Goal: Register for event/course: Register for event/course

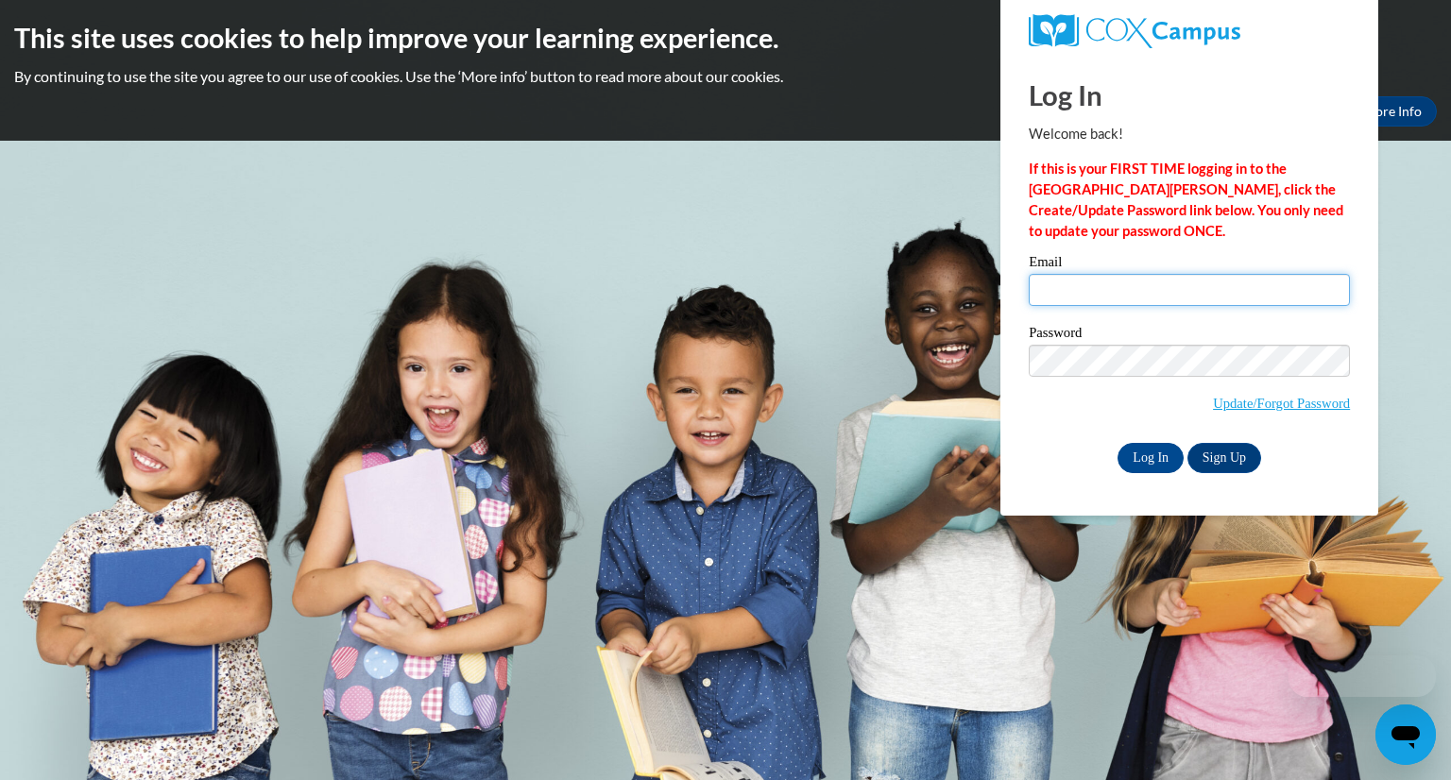
click at [1079, 284] on input "Email" at bounding box center [1189, 290] width 321 height 32
type input "[EMAIL_ADDRESS][DOMAIN_NAME]"
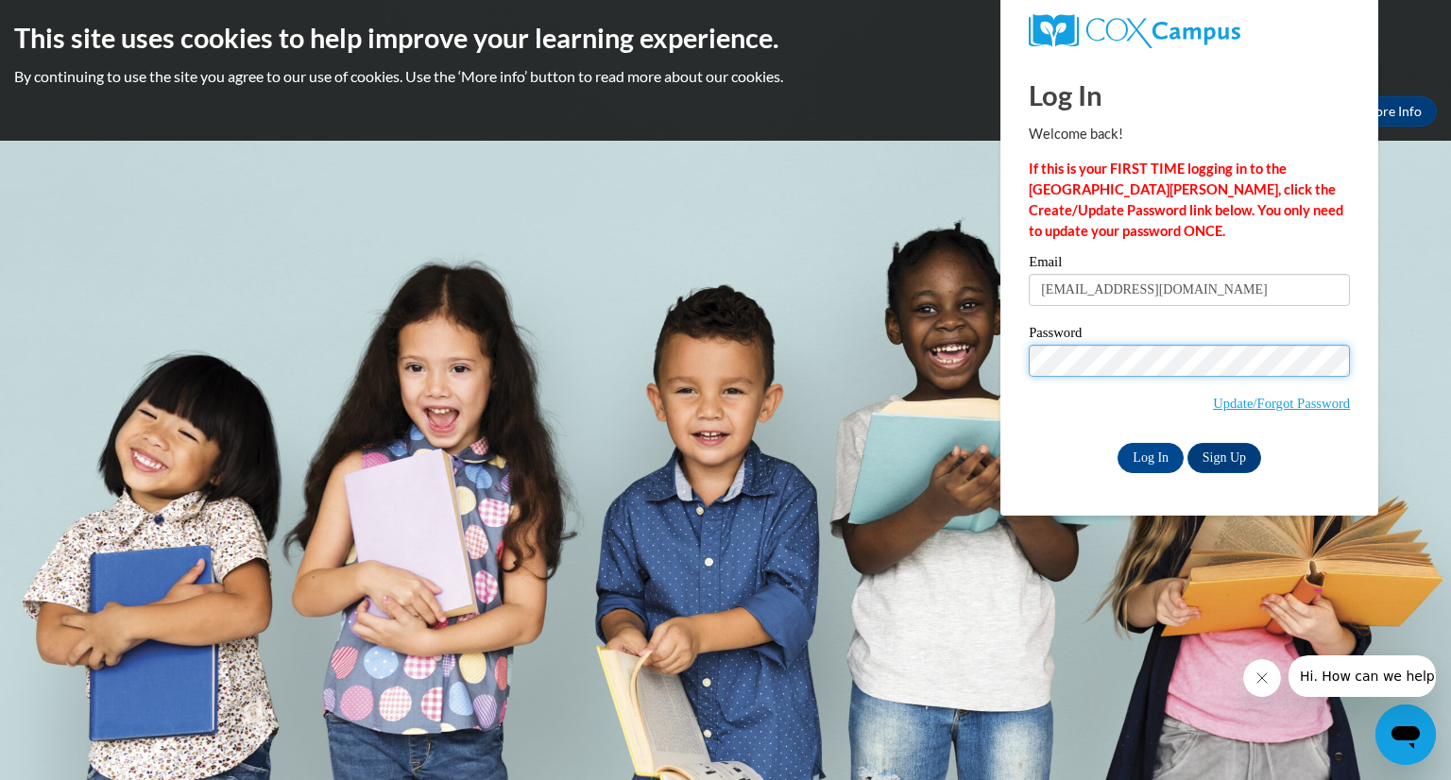
click at [1117, 443] on input "Log In" at bounding box center [1150, 458] width 66 height 30
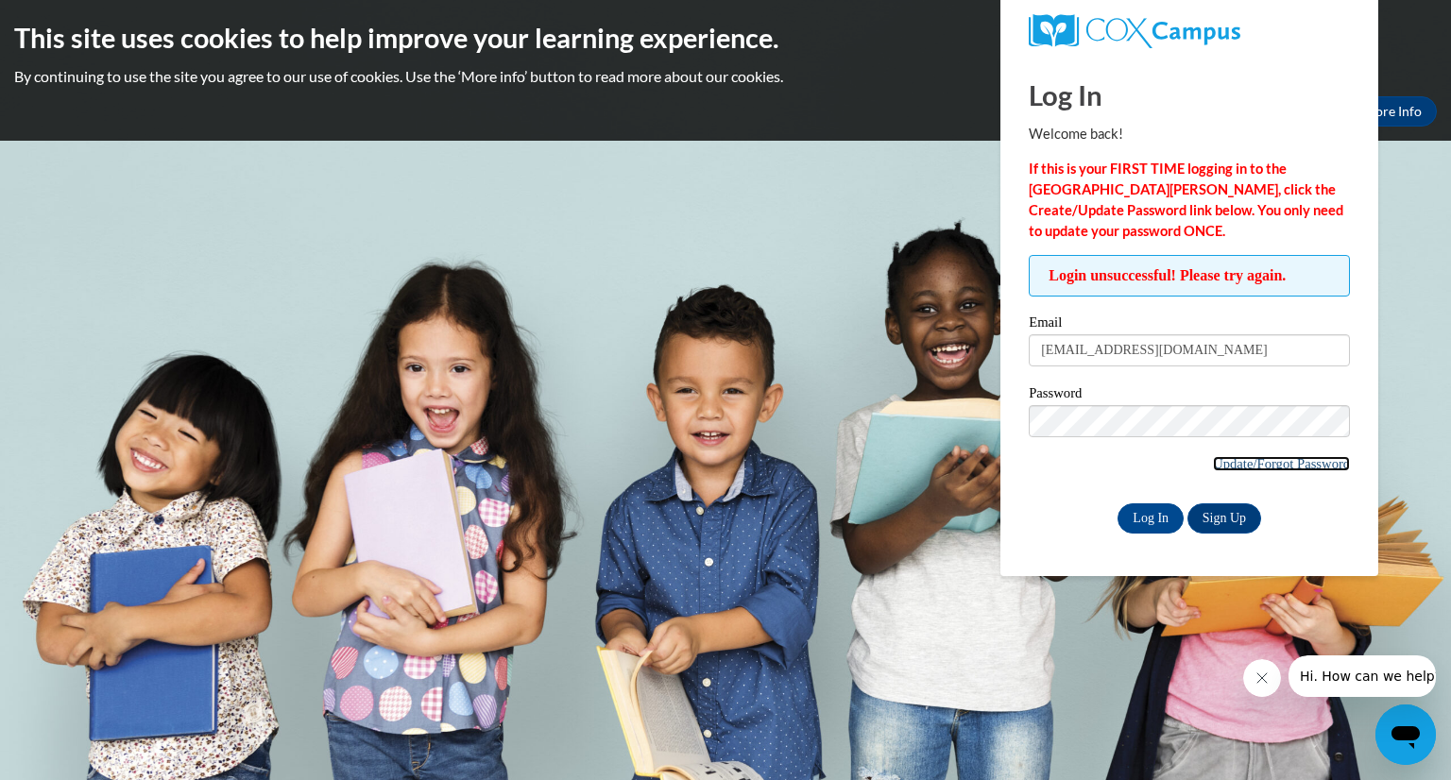
click at [1230, 458] on link "Update/Forgot Password" at bounding box center [1281, 463] width 137 height 15
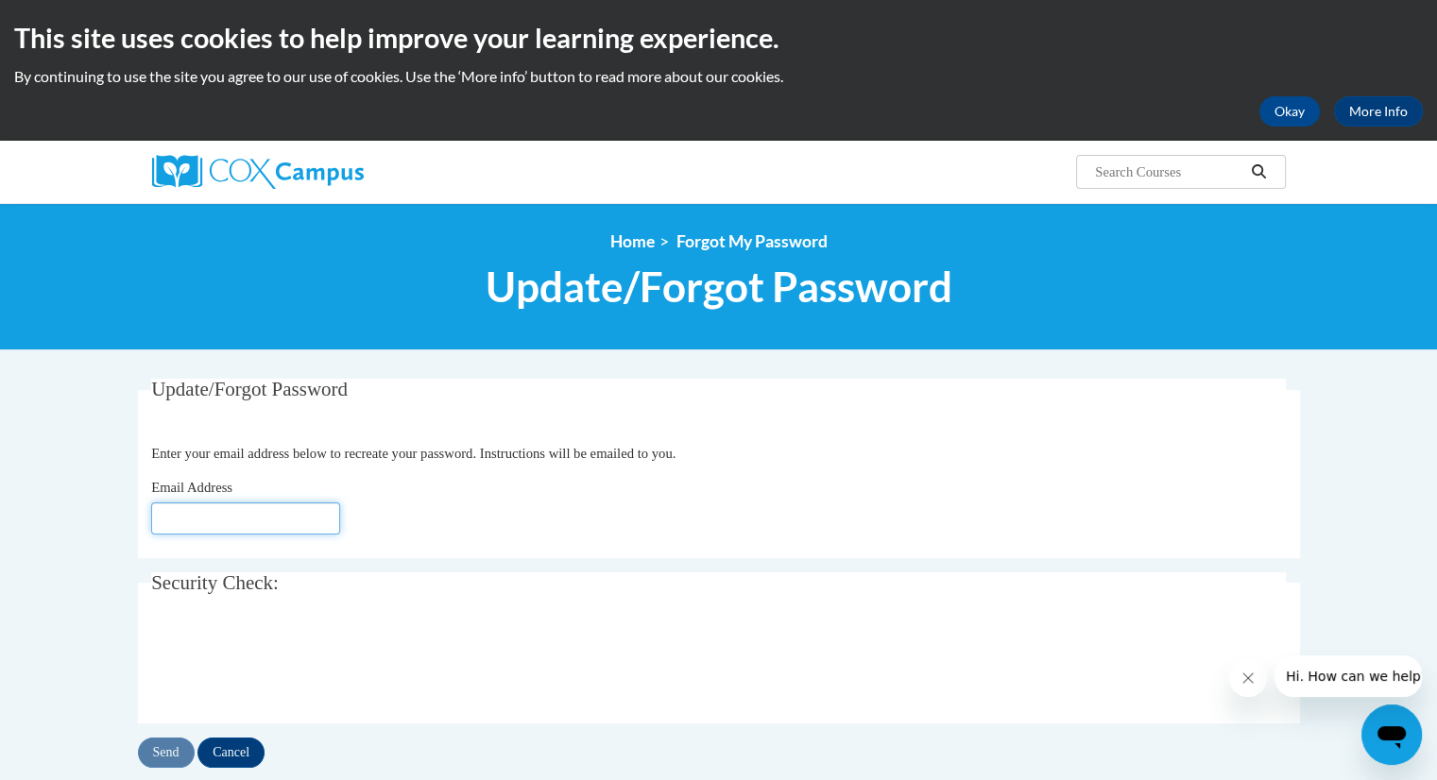
click at [307, 526] on input "Email Address" at bounding box center [245, 519] width 189 height 32
type input "[EMAIL_ADDRESS][DOMAIN_NAME]"
click at [170, 760] on input "Send" at bounding box center [166, 753] width 57 height 30
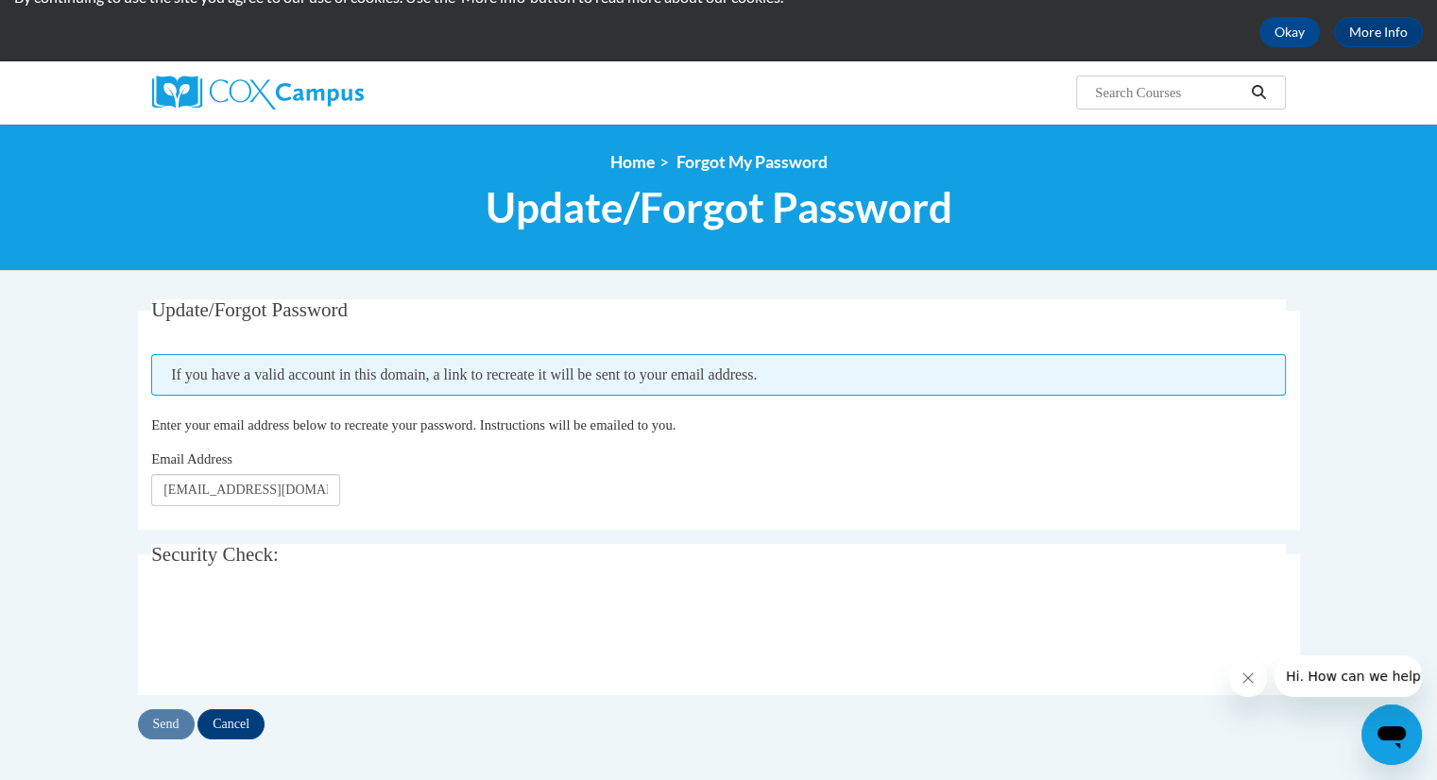
scroll to position [147, 0]
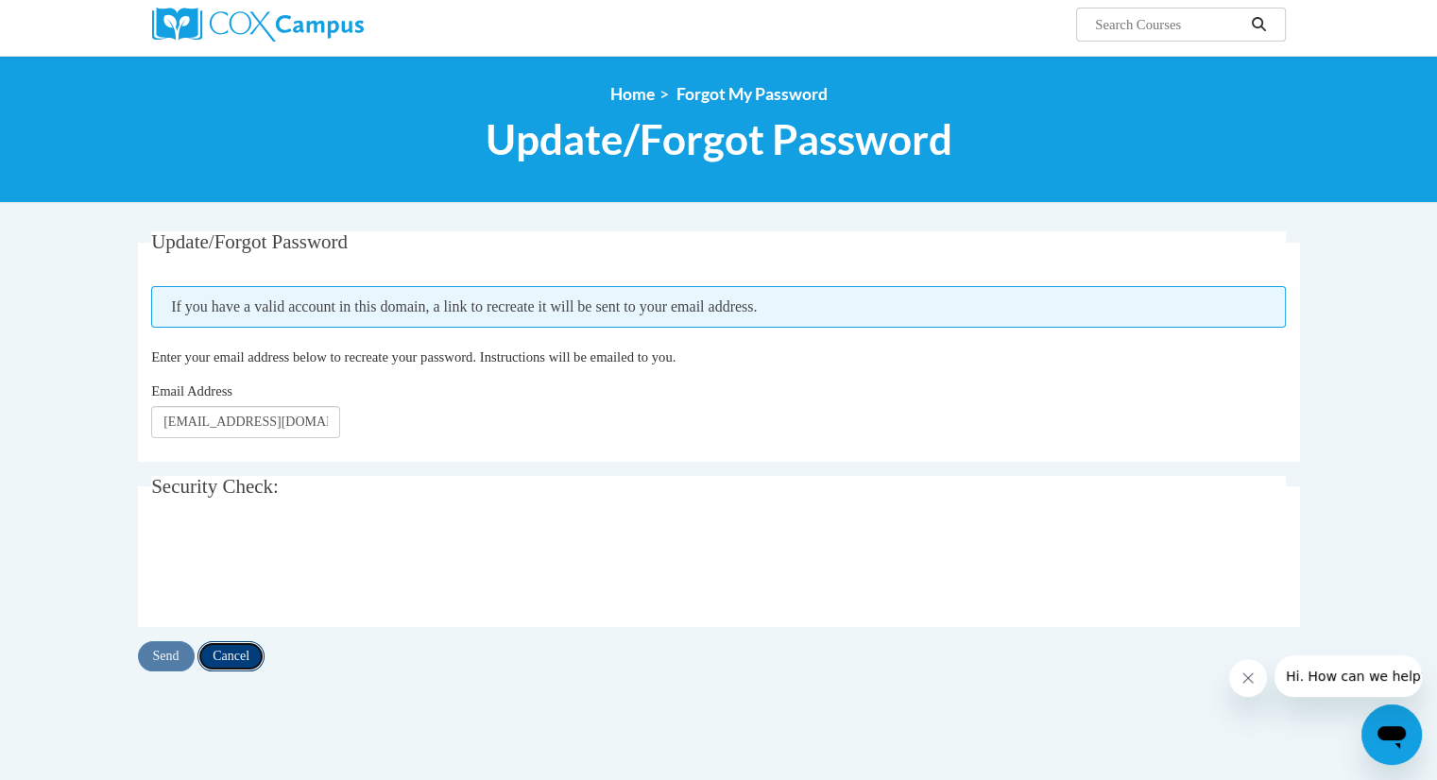
click at [247, 655] on input "Cancel" at bounding box center [230, 656] width 67 height 30
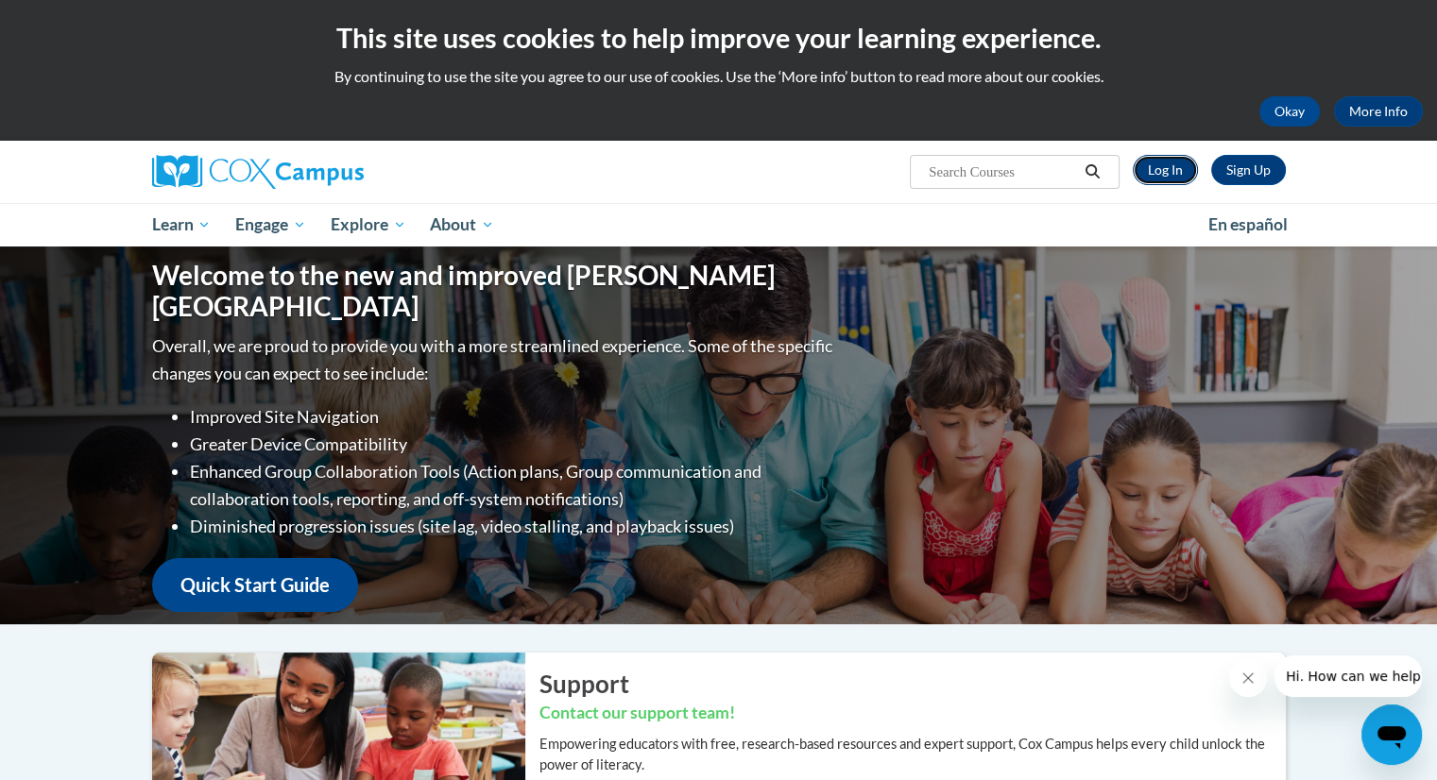
click at [1168, 168] on link "Log In" at bounding box center [1165, 170] width 65 height 30
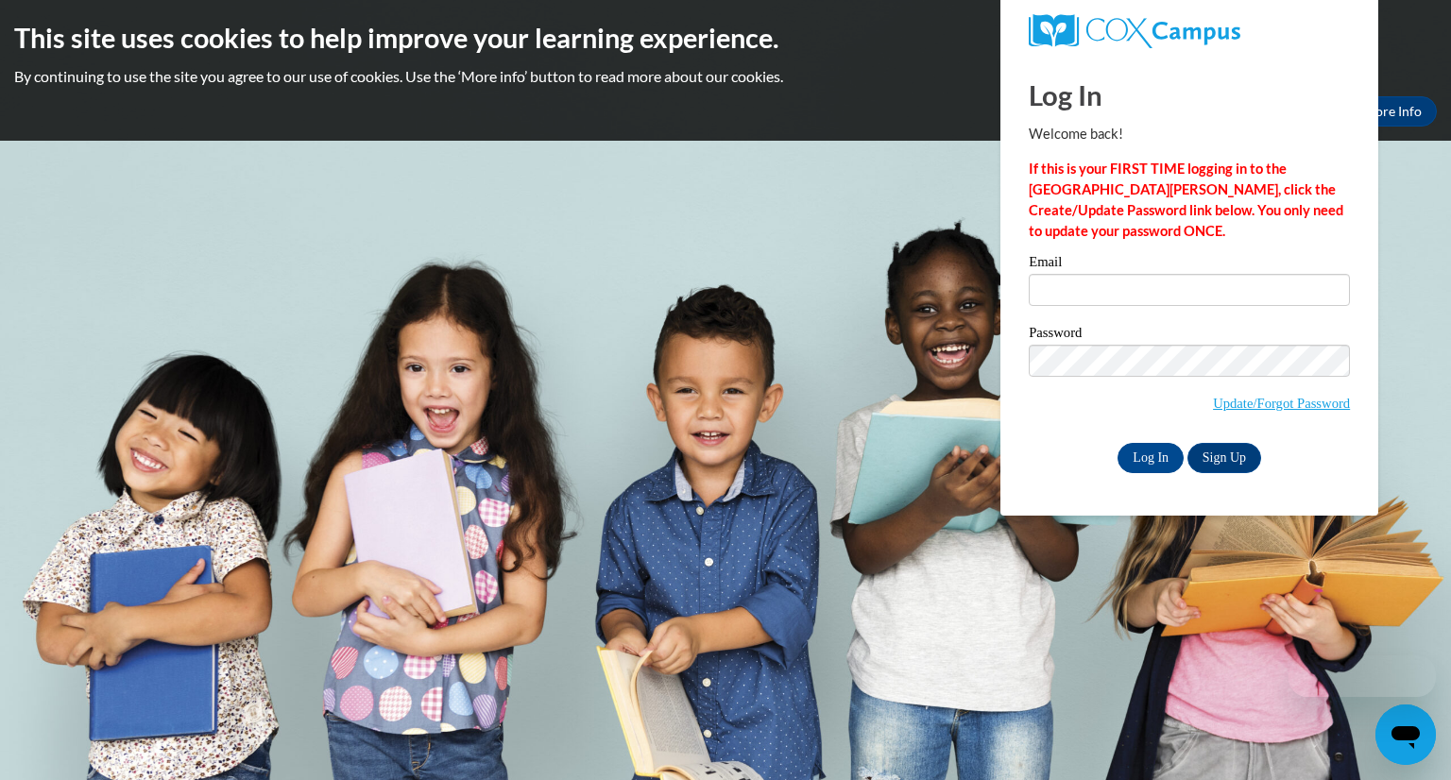
click at [1105, 316] on div "Email" at bounding box center [1189, 287] width 321 height 65
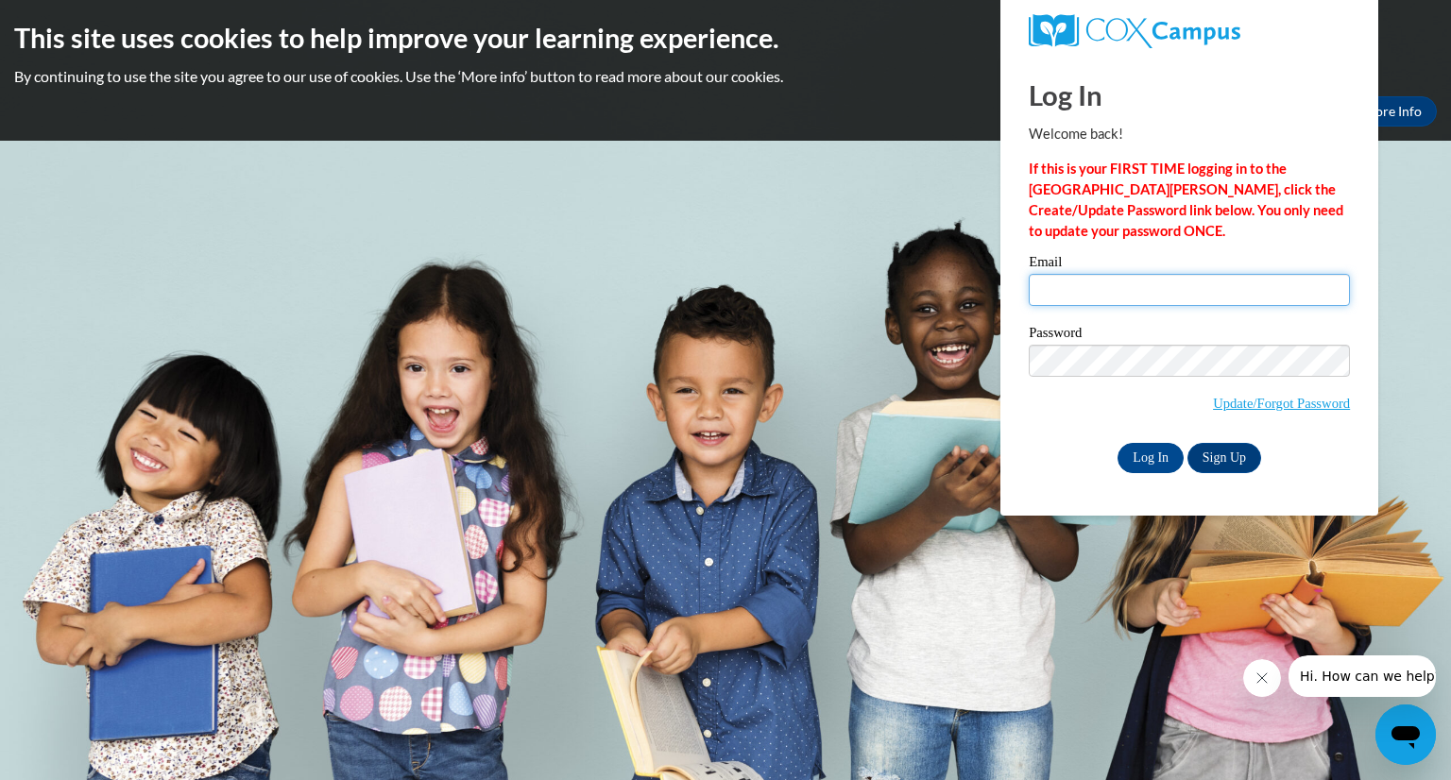
click at [1096, 299] on input "Email" at bounding box center [1189, 290] width 321 height 32
type input "bycontreras@valdosta.edu"
click at [1116, 380] on span "Update/Forgot Password" at bounding box center [1189, 384] width 321 height 78
click at [1156, 449] on input "Log In" at bounding box center [1150, 458] width 66 height 30
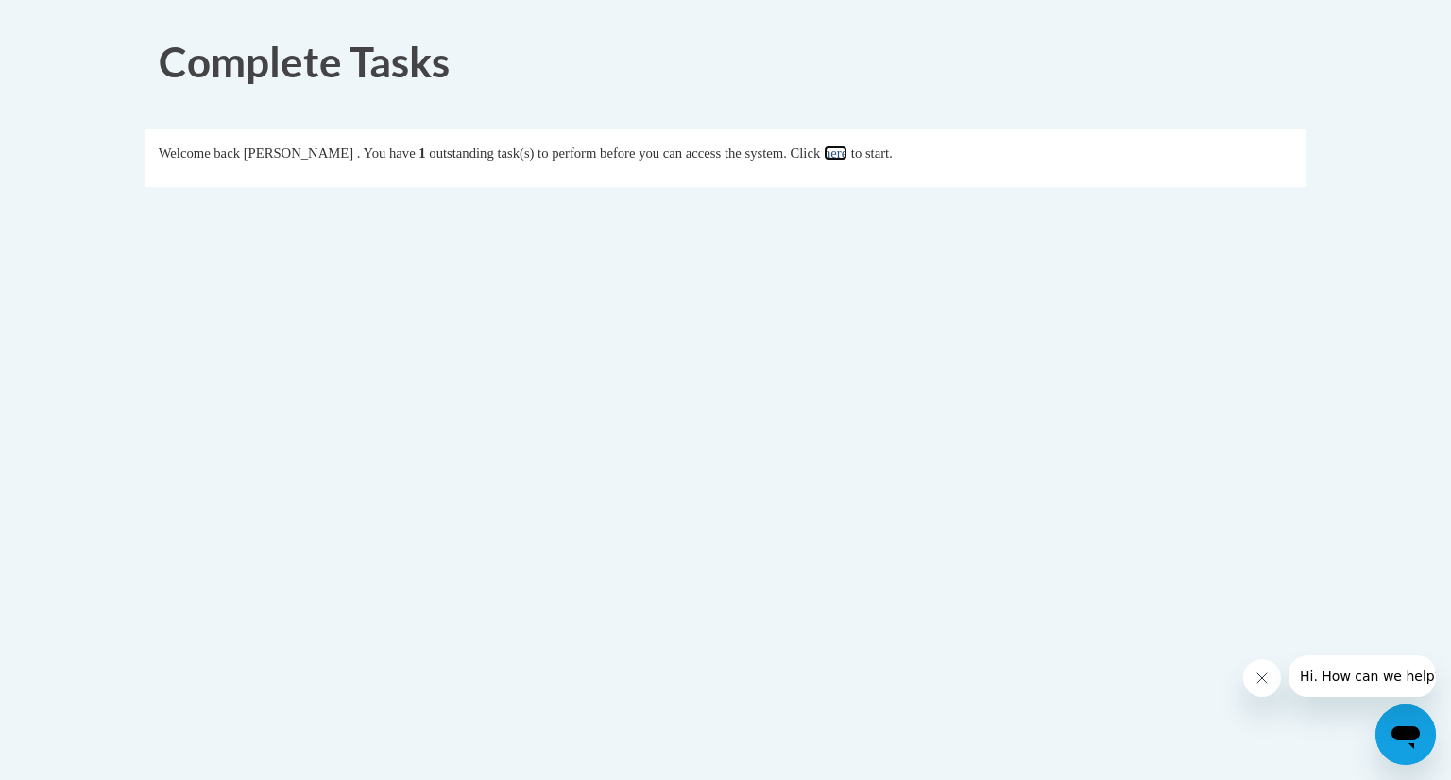
click at [847, 154] on link "here" at bounding box center [836, 152] width 24 height 15
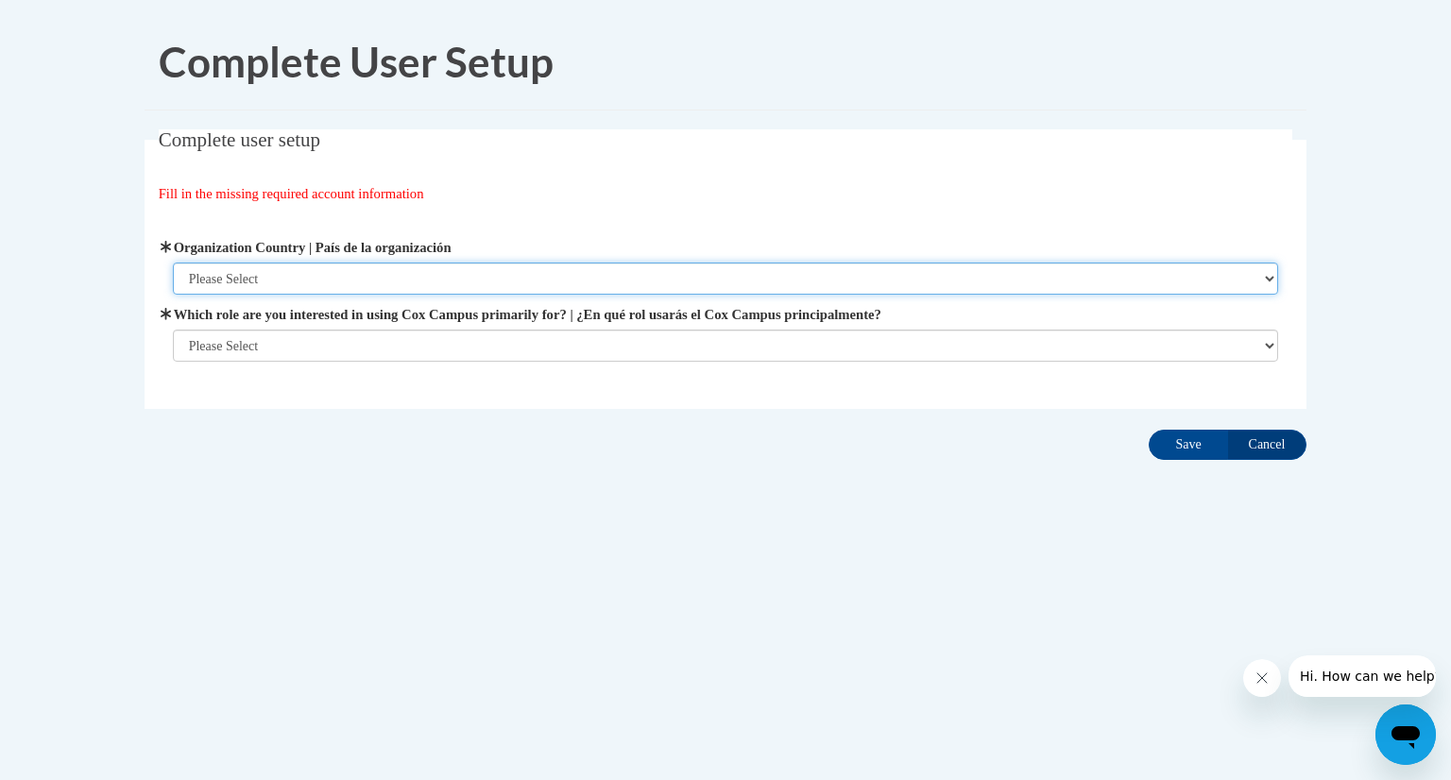
click at [789, 276] on select "Please Select United States | Estados Unidos Outside of the United States | Fue…" at bounding box center [726, 279] width 1106 height 32
select select "ad49bcad-a171-4b2e-b99c-48b446064914"
click at [173, 263] on select "Please Select United States | Estados Unidos Outside of the United States | Fue…" at bounding box center [726, 279] width 1106 height 32
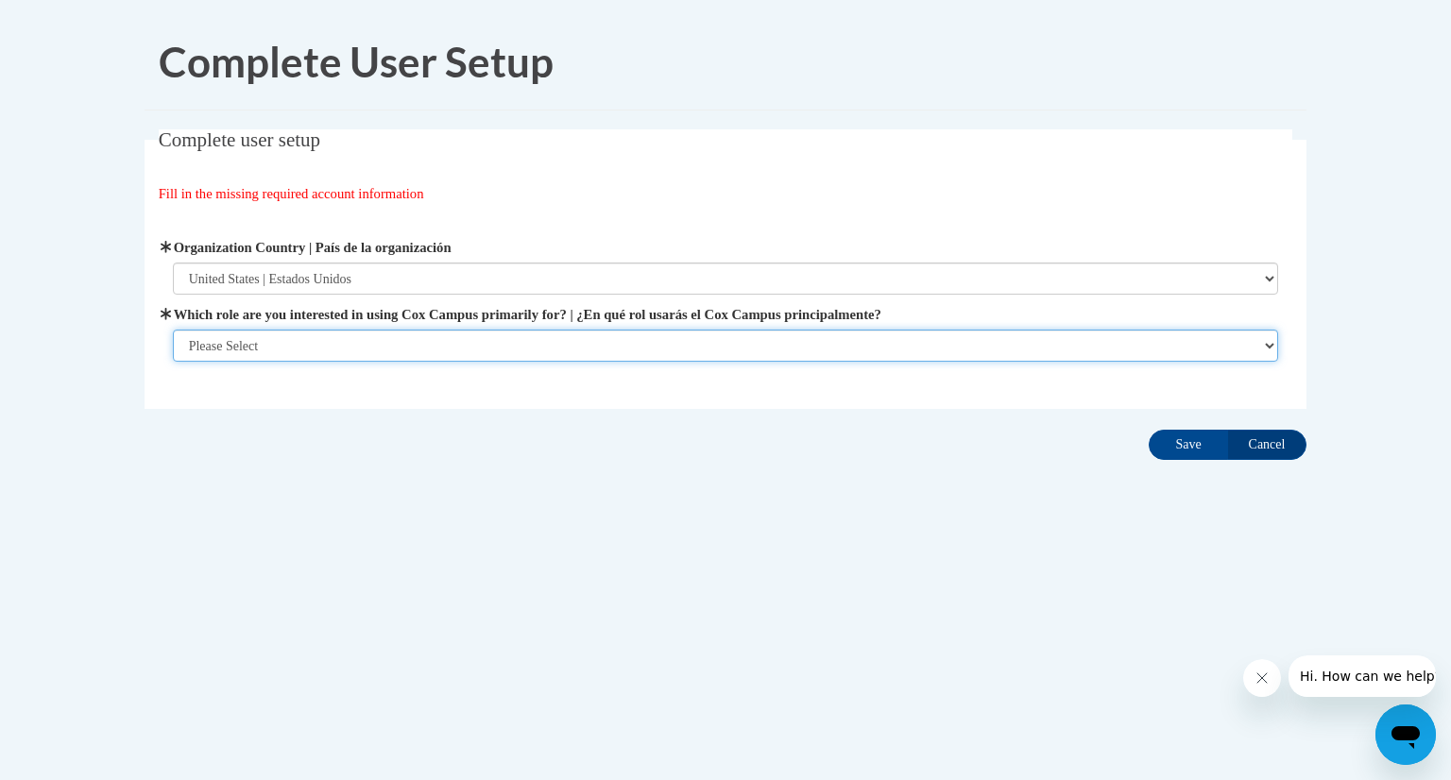
click at [725, 330] on select "Please Select College/University | Colegio/Universidad Community/Nonprofit Part…" at bounding box center [726, 346] width 1106 height 32
select select "5a18ea06-2b54-4451-96f2-d152daf9eac5"
click at [173, 362] on select "Please Select College/University | Colegio/Universidad Community/Nonprofit Part…" at bounding box center [726, 346] width 1106 height 32
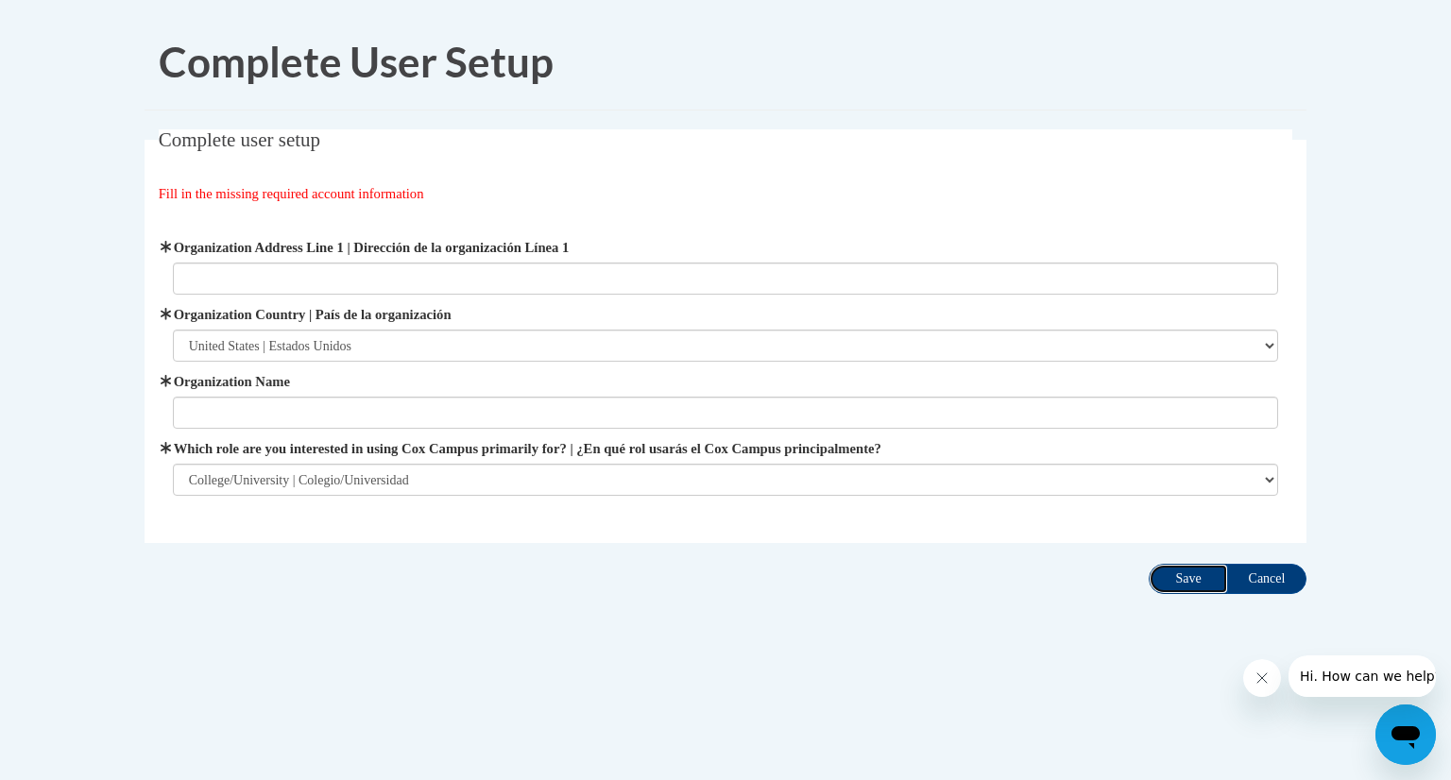
click at [1212, 564] on input "Save" at bounding box center [1188, 579] width 79 height 30
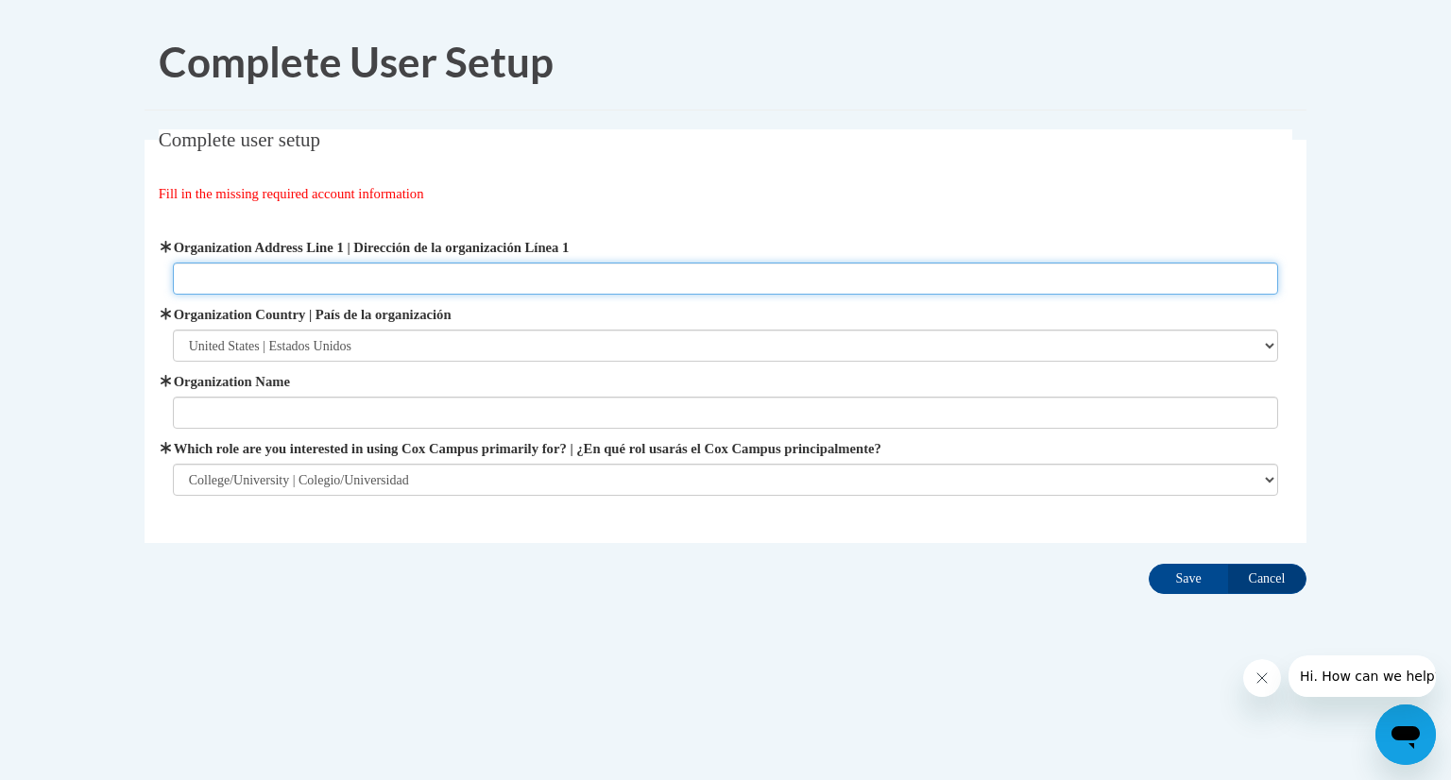
click at [695, 280] on input "Organization Address Line 1 | Dirección de la organización Línea 1" at bounding box center [726, 279] width 1106 height 32
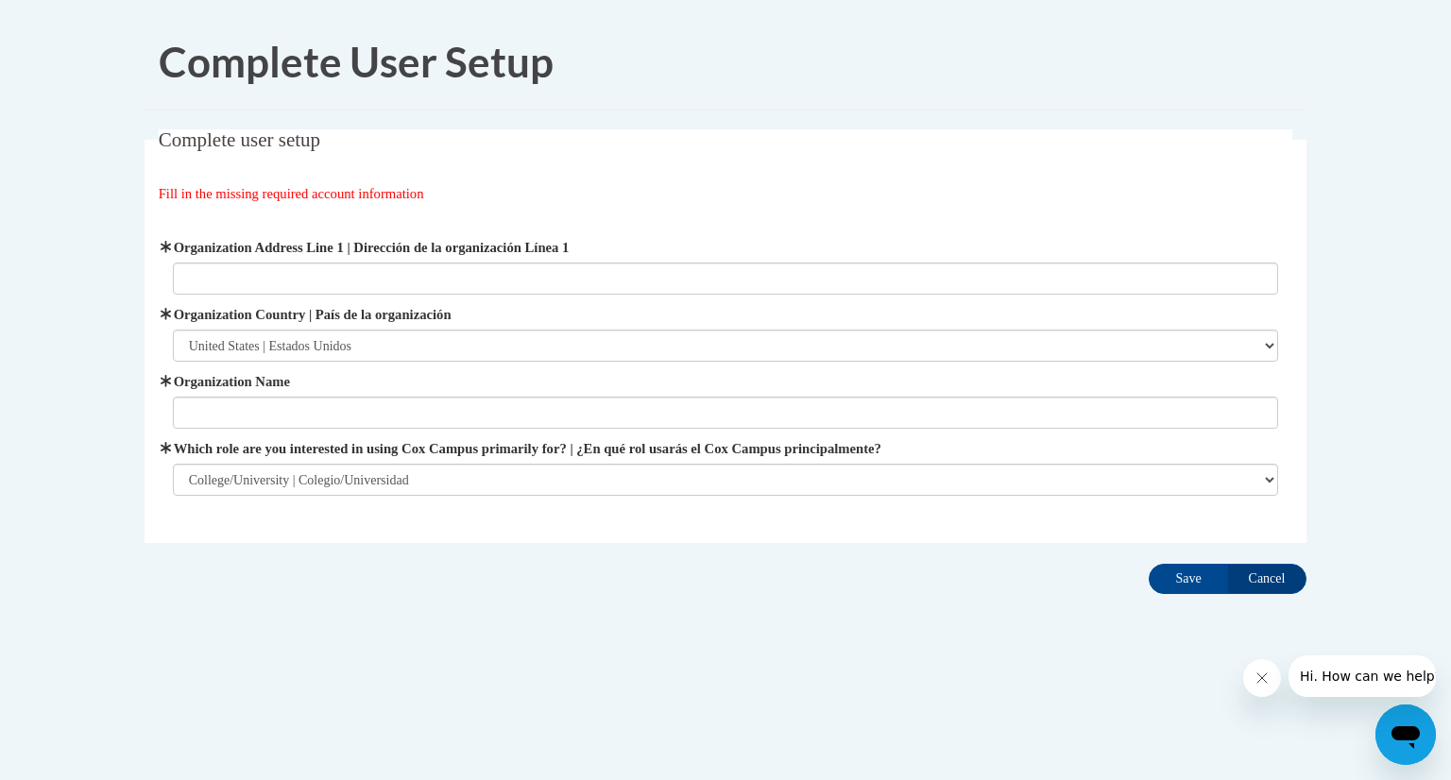
click at [1279, 595] on div "Complete user setup Fill in the missing required account information User Profi…" at bounding box center [725, 365] width 1190 height 472
click at [1277, 611] on div "Complete User Setup Complete user setup Fill in the missing required account in…" at bounding box center [725, 364] width 1190 height 700
click at [1254, 581] on input "Cancel" at bounding box center [1266, 579] width 79 height 30
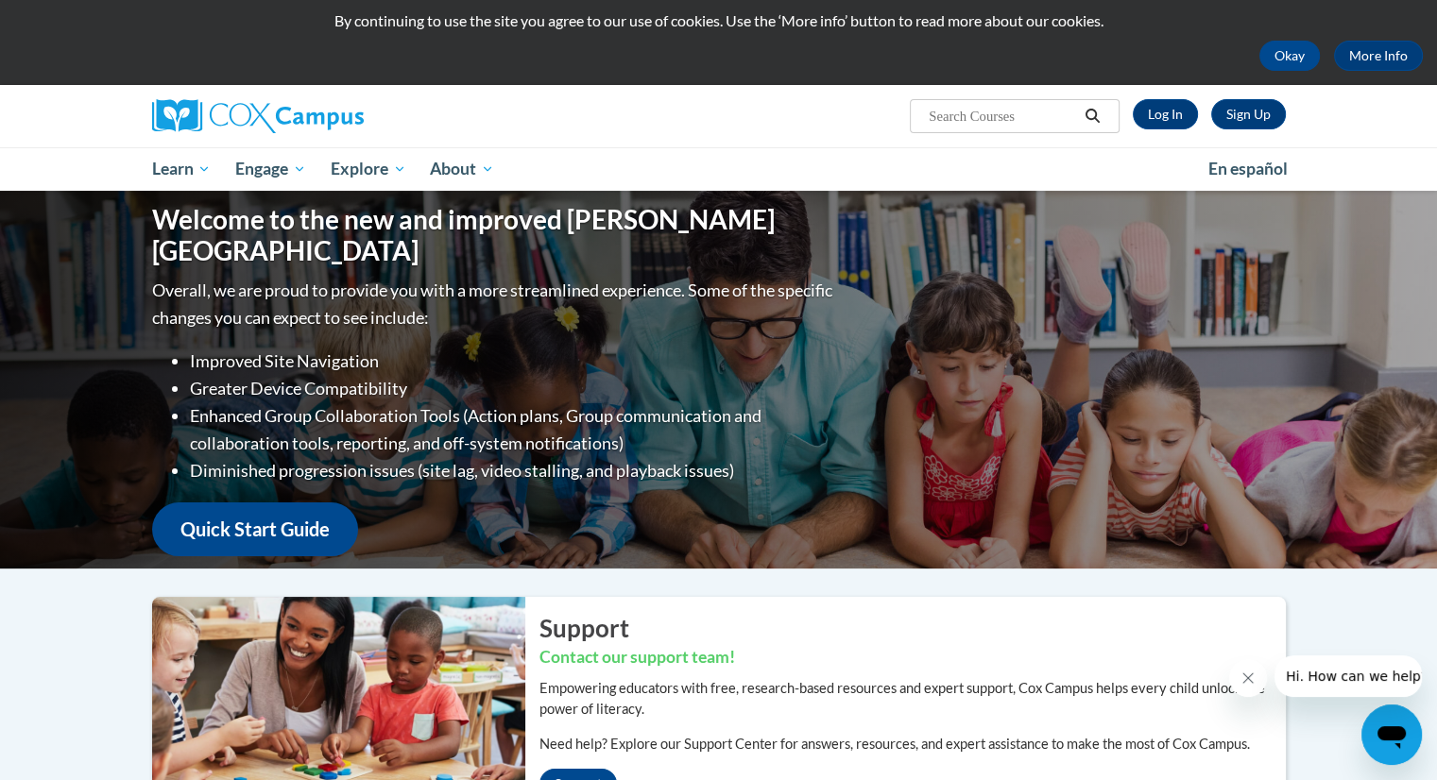
scroll to position [59, 0]
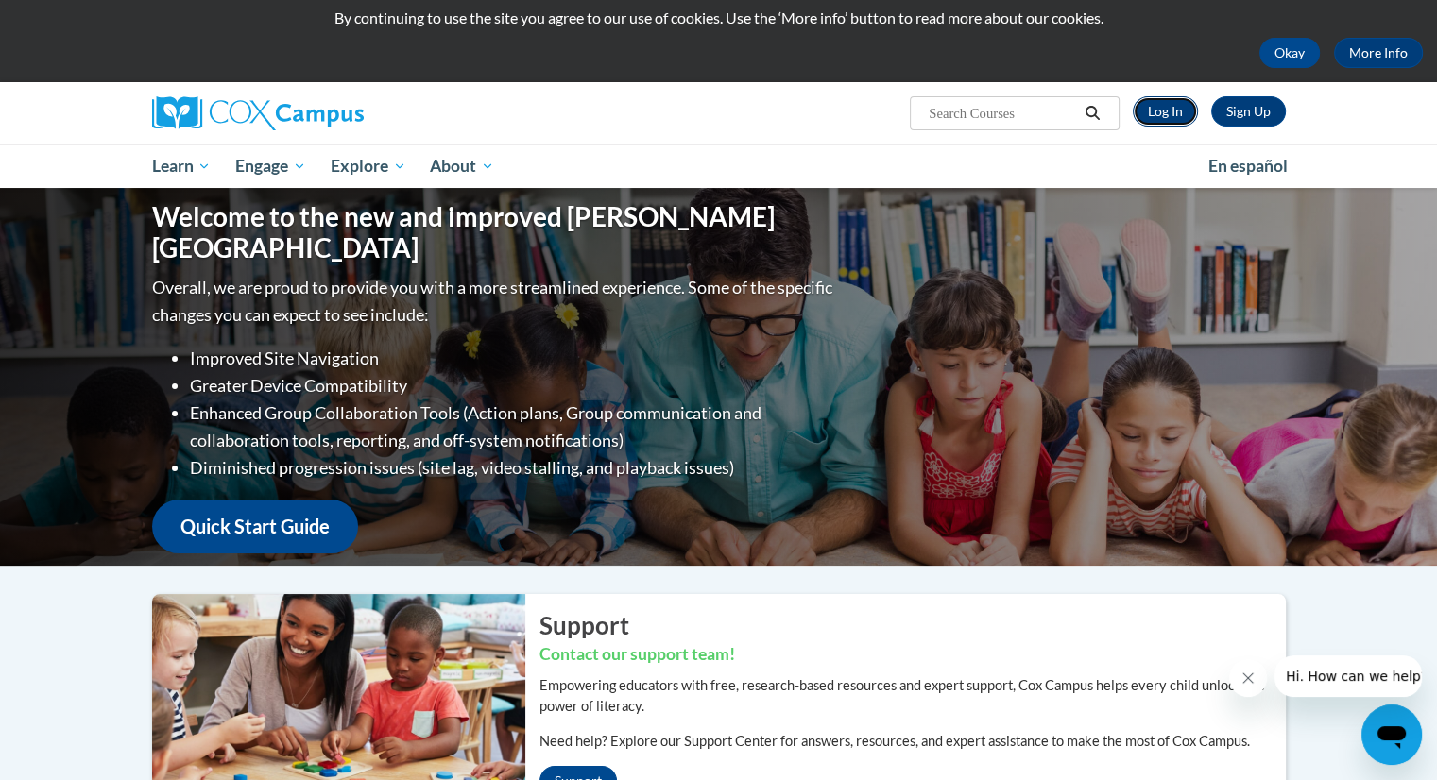
click at [1185, 107] on link "Log In" at bounding box center [1165, 111] width 65 height 30
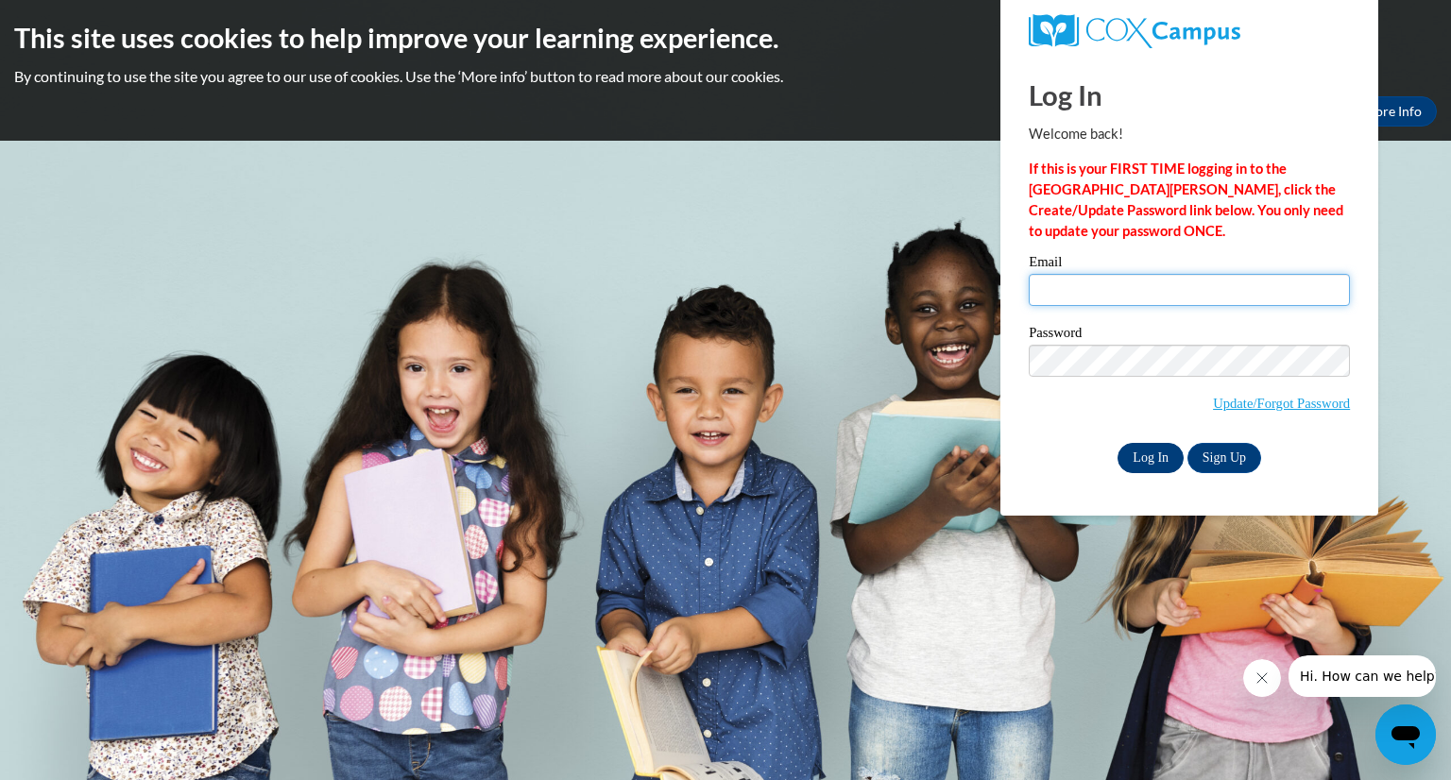
type input "bycontreras@valdosta.edu"
click at [1158, 451] on input "Log In" at bounding box center [1150, 458] width 66 height 30
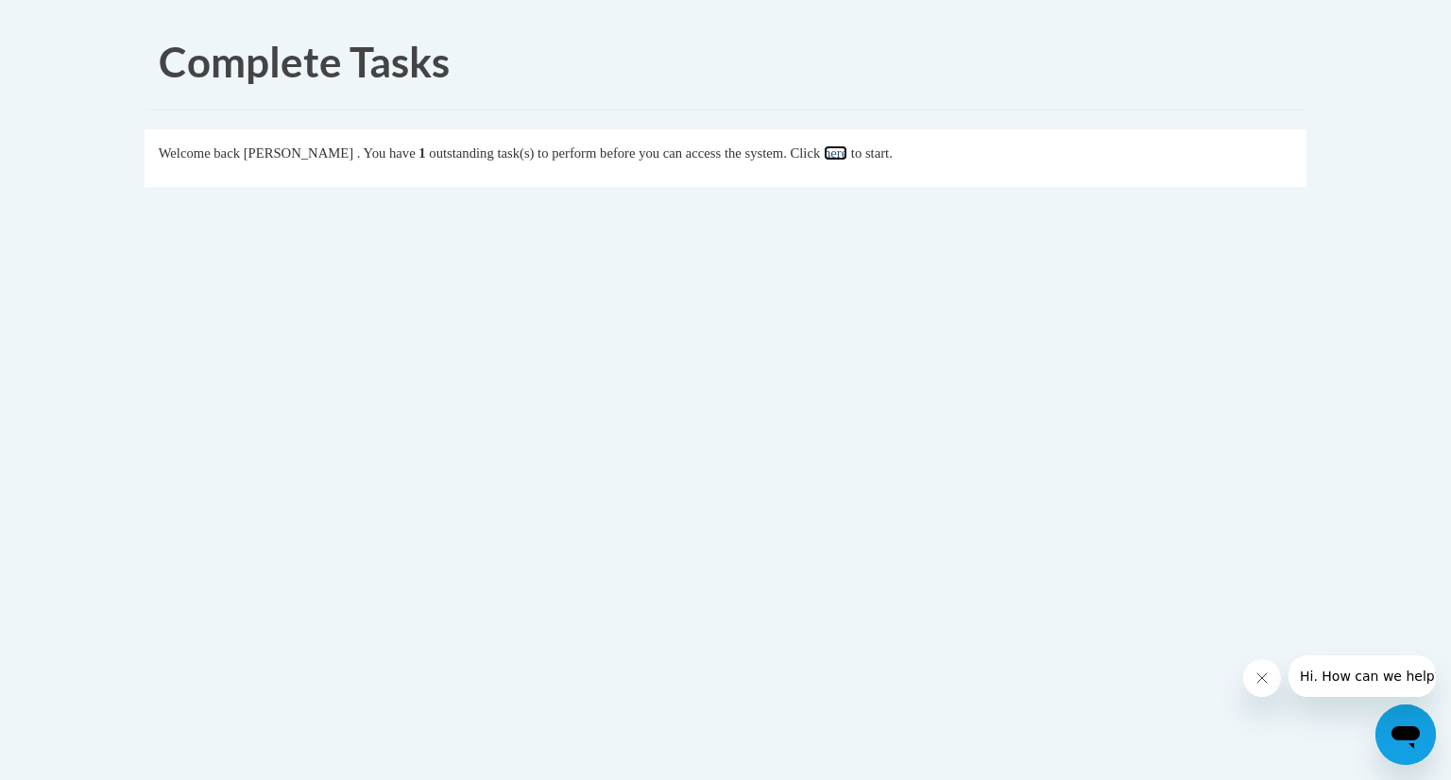
click at [847, 153] on link "here" at bounding box center [836, 152] width 24 height 15
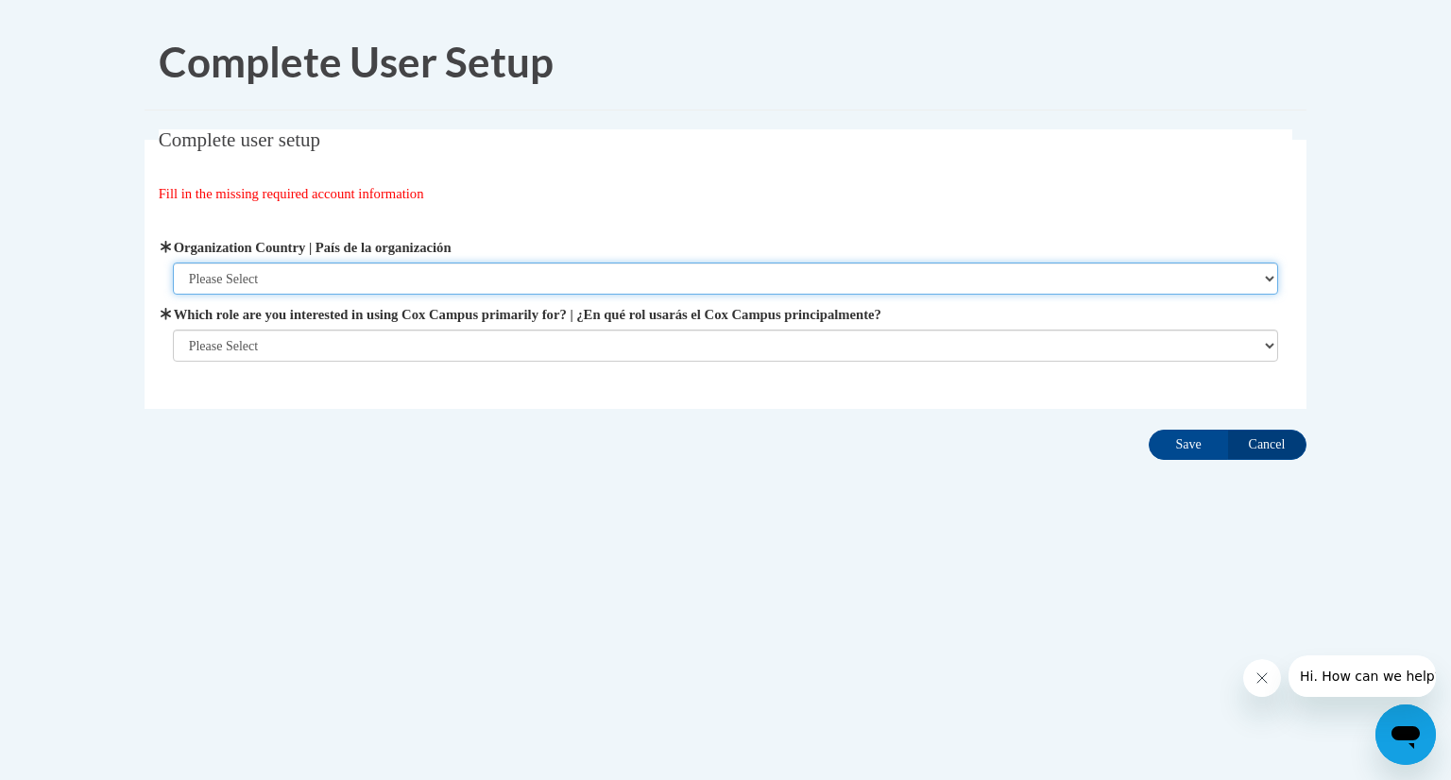
click at [653, 272] on select "Please Select United States | Estados Unidos Outside of the United States | Fue…" at bounding box center [726, 279] width 1106 height 32
select select "ad49bcad-a171-4b2e-b99c-48b446064914"
click at [173, 263] on select "Please Select United States | Estados Unidos Outside of the United States | Fue…" at bounding box center [726, 279] width 1106 height 32
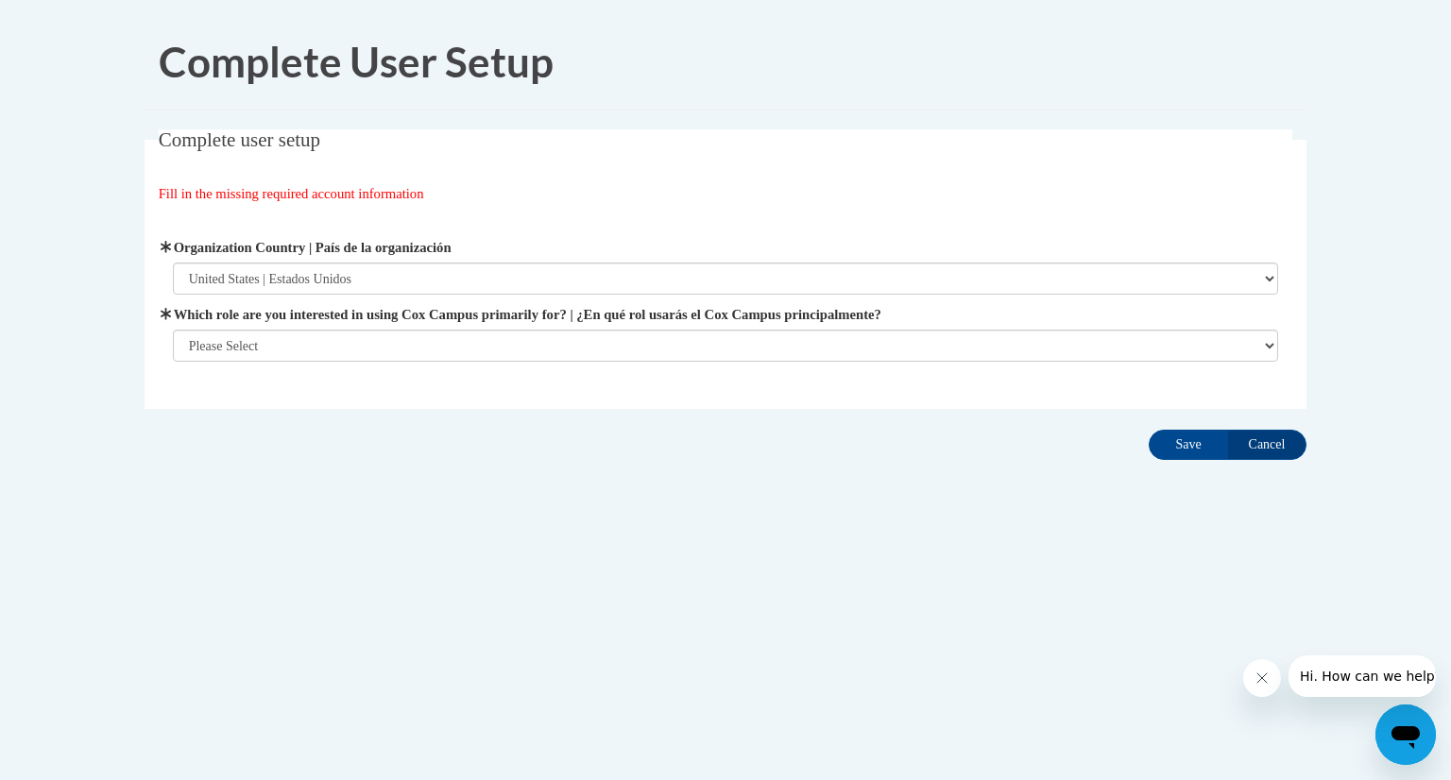
click at [606, 364] on div "Organization Address Line 1 | Dirección de la organización Línea 1 Organization…" at bounding box center [726, 299] width 1134 height 172
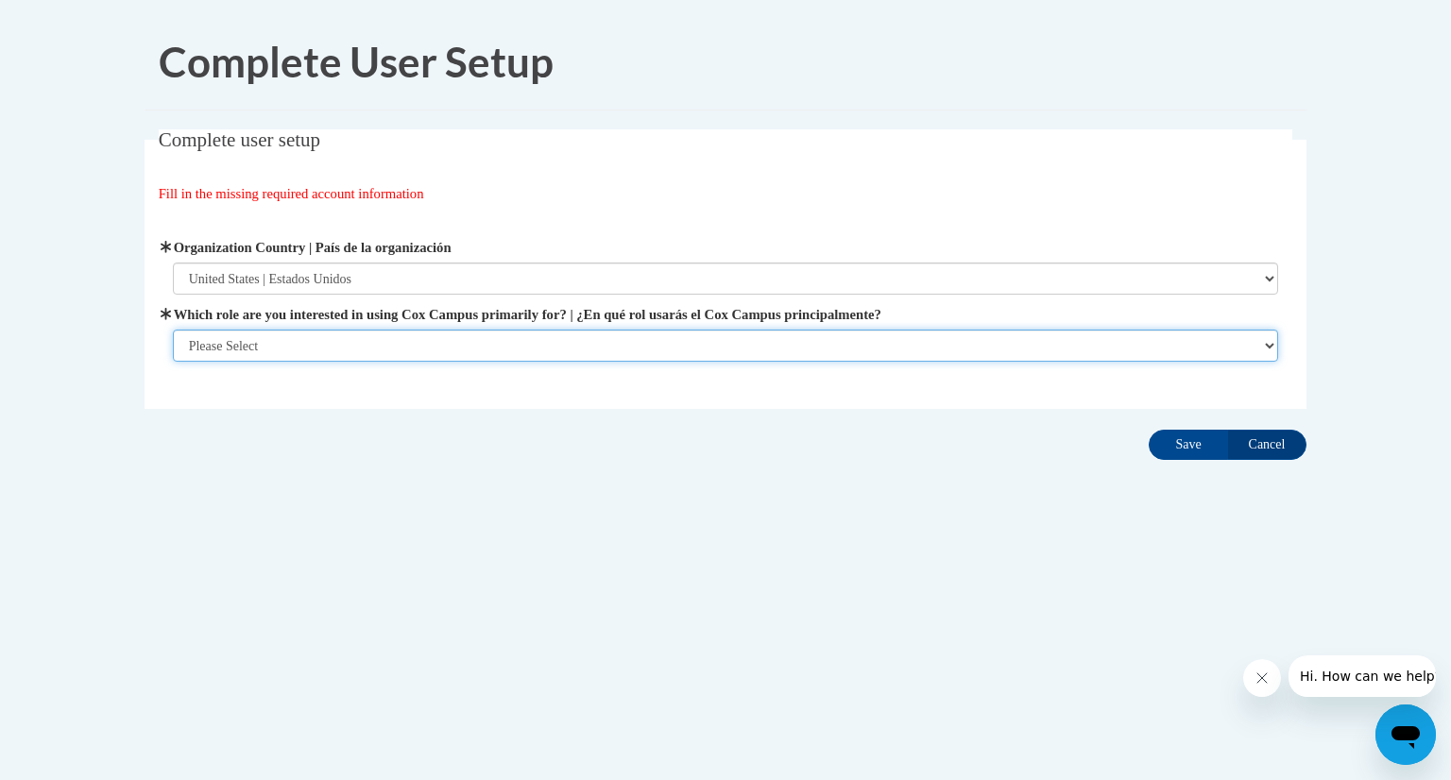
click at [616, 345] on select "Please Select College/University | Colegio/Universidad Community/Nonprofit Part…" at bounding box center [726, 346] width 1106 height 32
select select "5a18ea06-2b54-4451-96f2-d152daf9eac5"
click at [173, 362] on select "Please Select College/University | Colegio/Universidad Community/Nonprofit Part…" at bounding box center [726, 346] width 1106 height 32
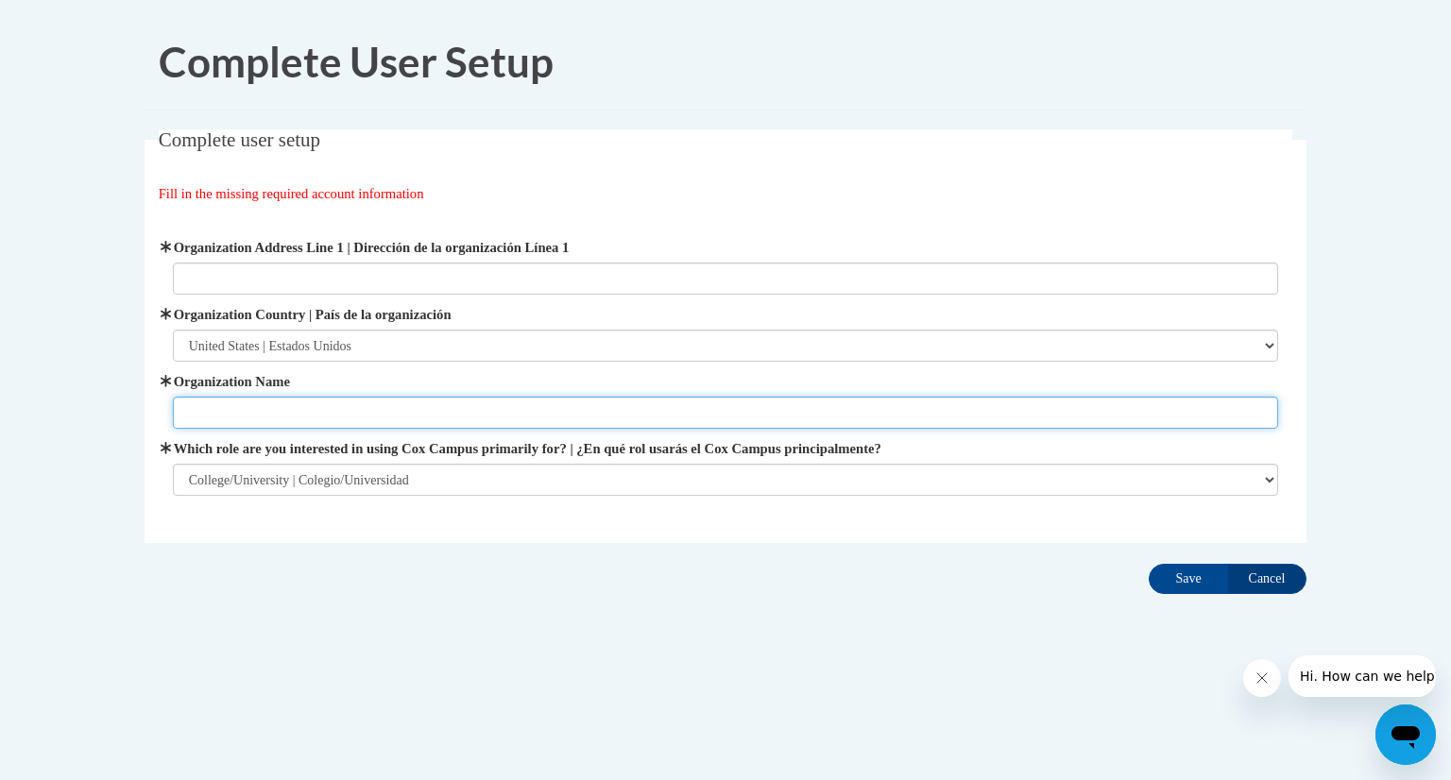
click at [576, 406] on input "Organization Name" at bounding box center [726, 413] width 1106 height 32
type input "Student"
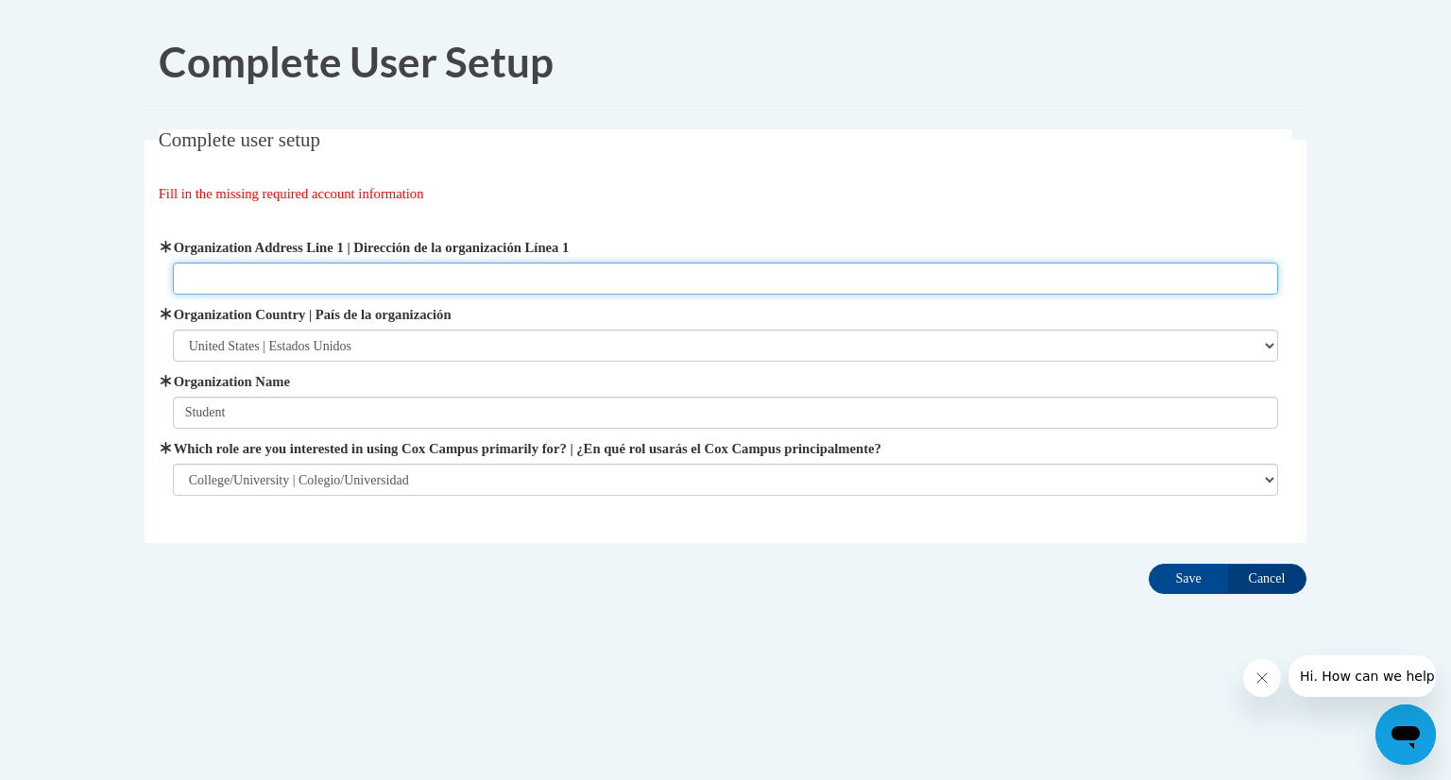
click at [639, 284] on input "Organization Address Line 1 | Dirección de la organización Línea 1" at bounding box center [726, 279] width 1106 height 32
type input "3"
type input "1500 N Patterson ST Valdosta, Ga 31698"
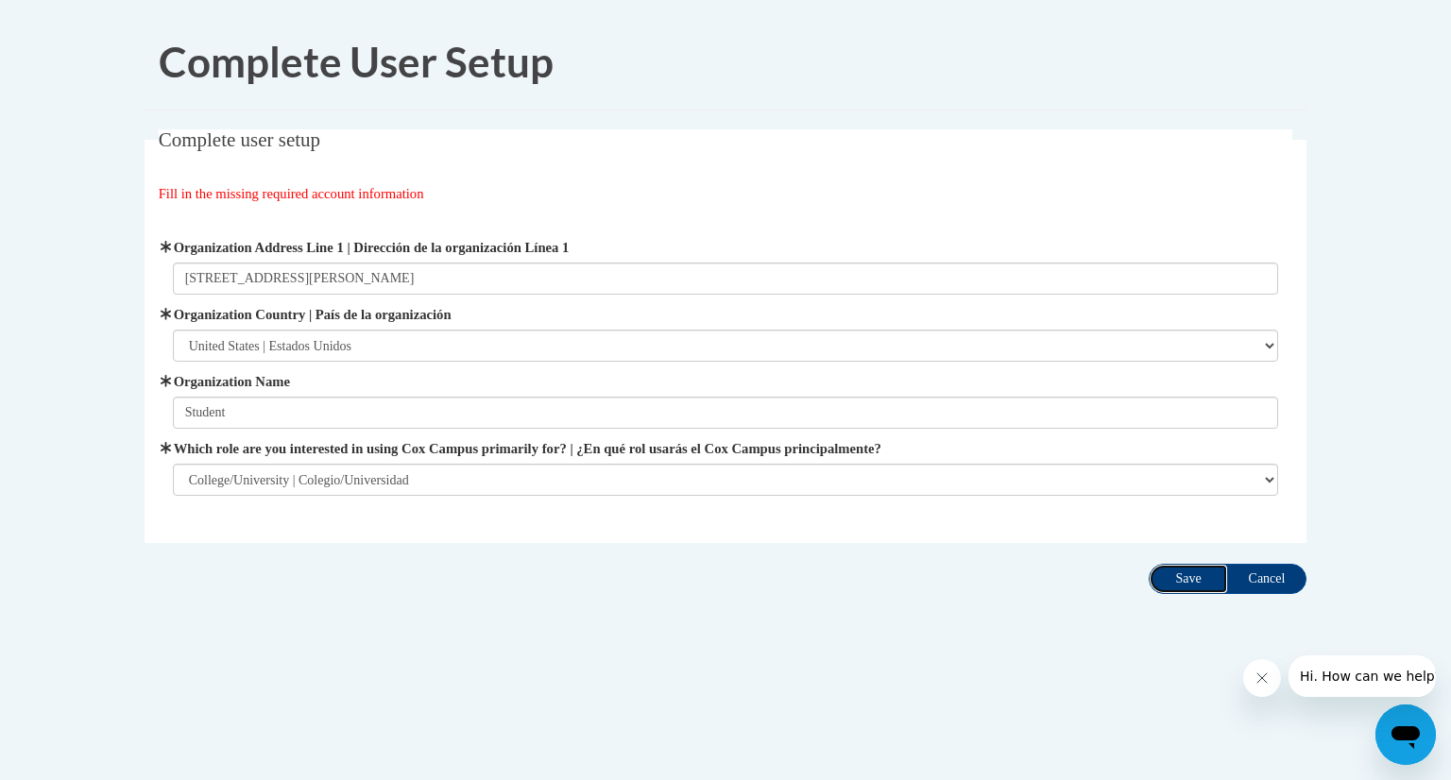
click at [1191, 575] on input "Save" at bounding box center [1188, 579] width 79 height 30
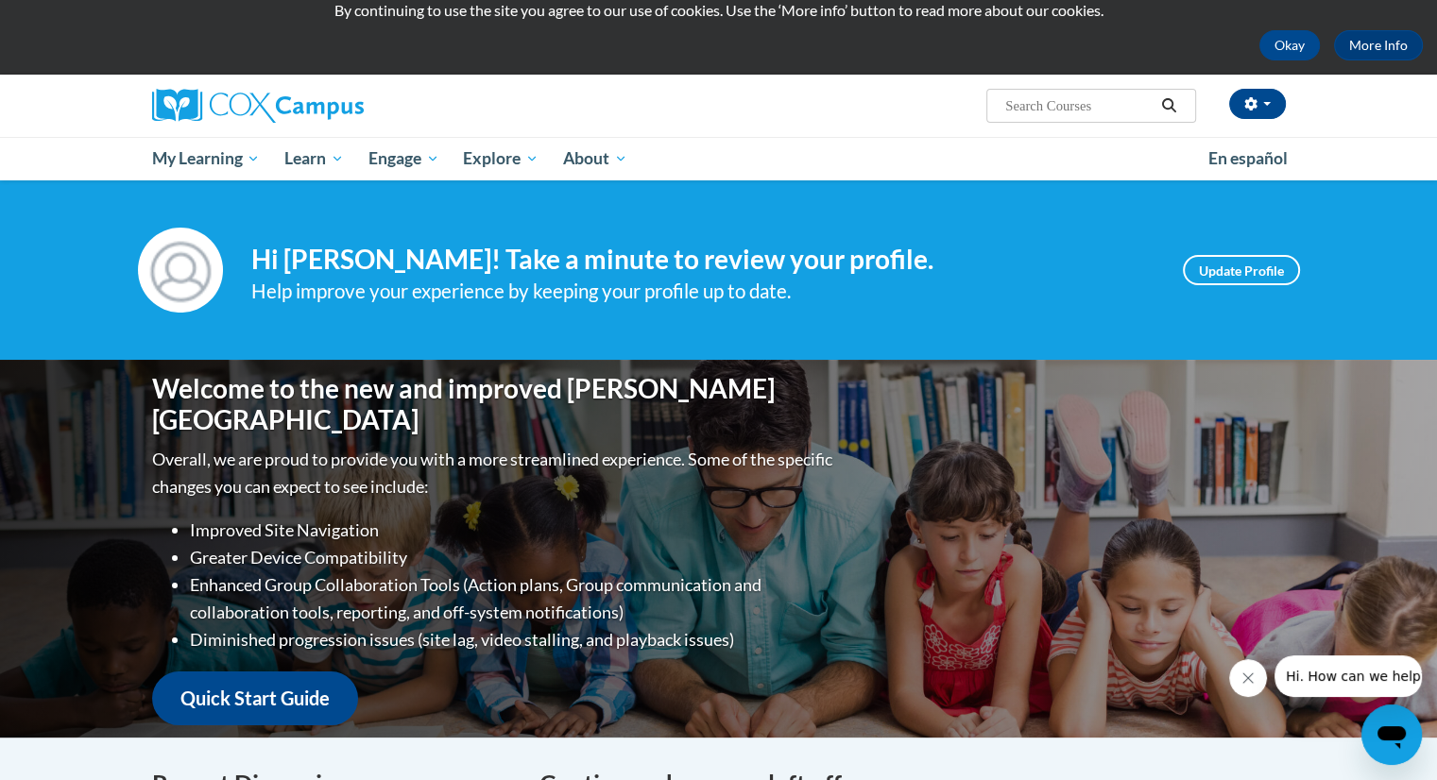
scroll to position [63, 0]
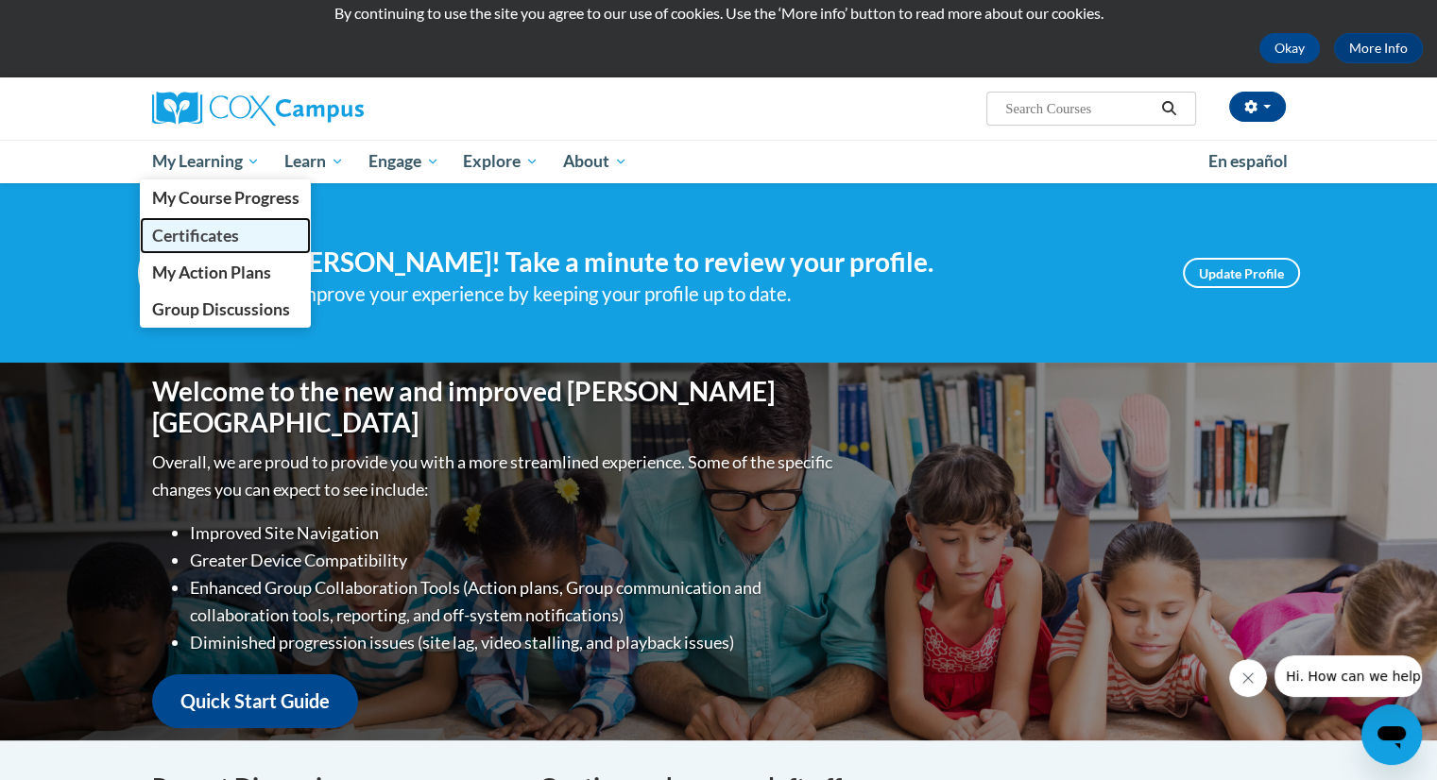
click at [214, 239] on span "Certificates" at bounding box center [194, 236] width 87 height 20
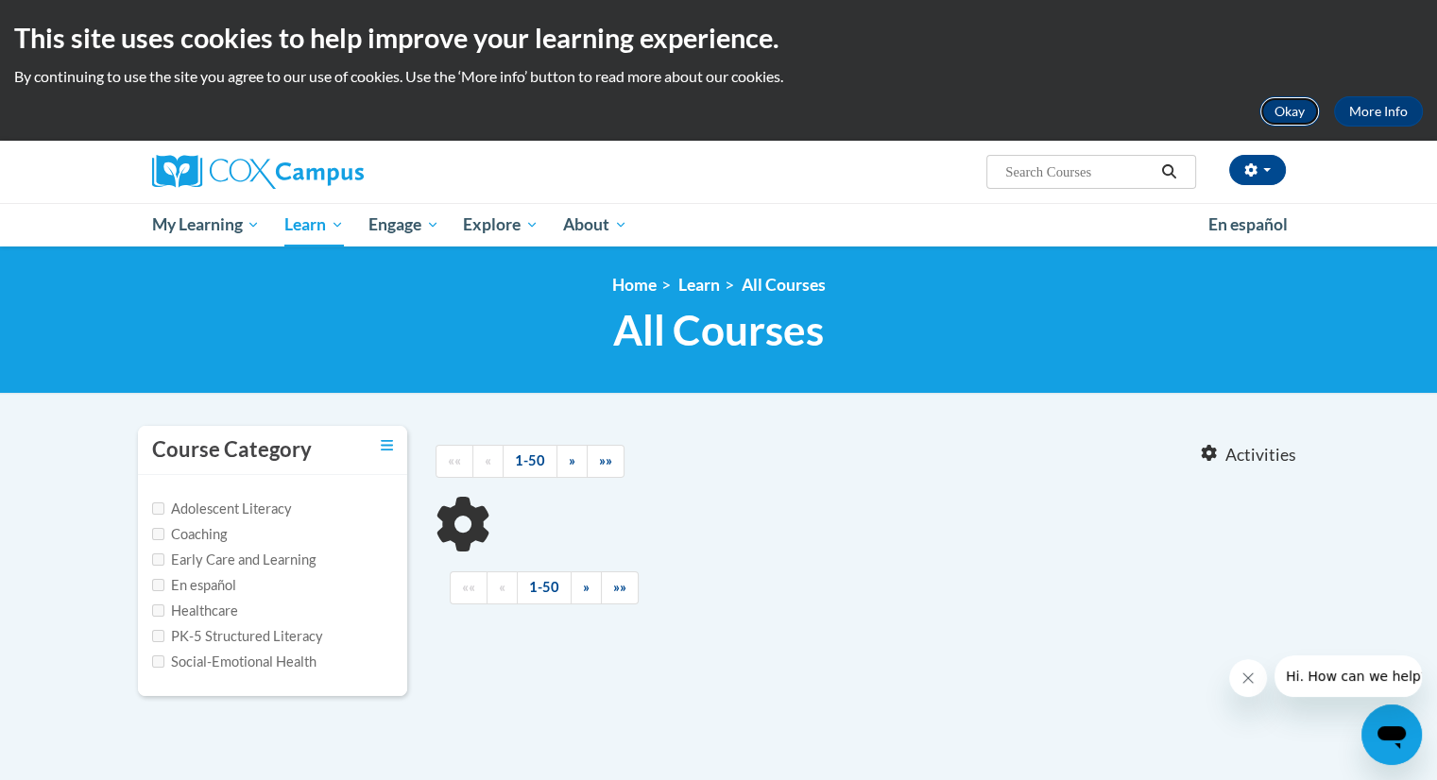
click at [1281, 115] on button "Okay" at bounding box center [1289, 111] width 60 height 30
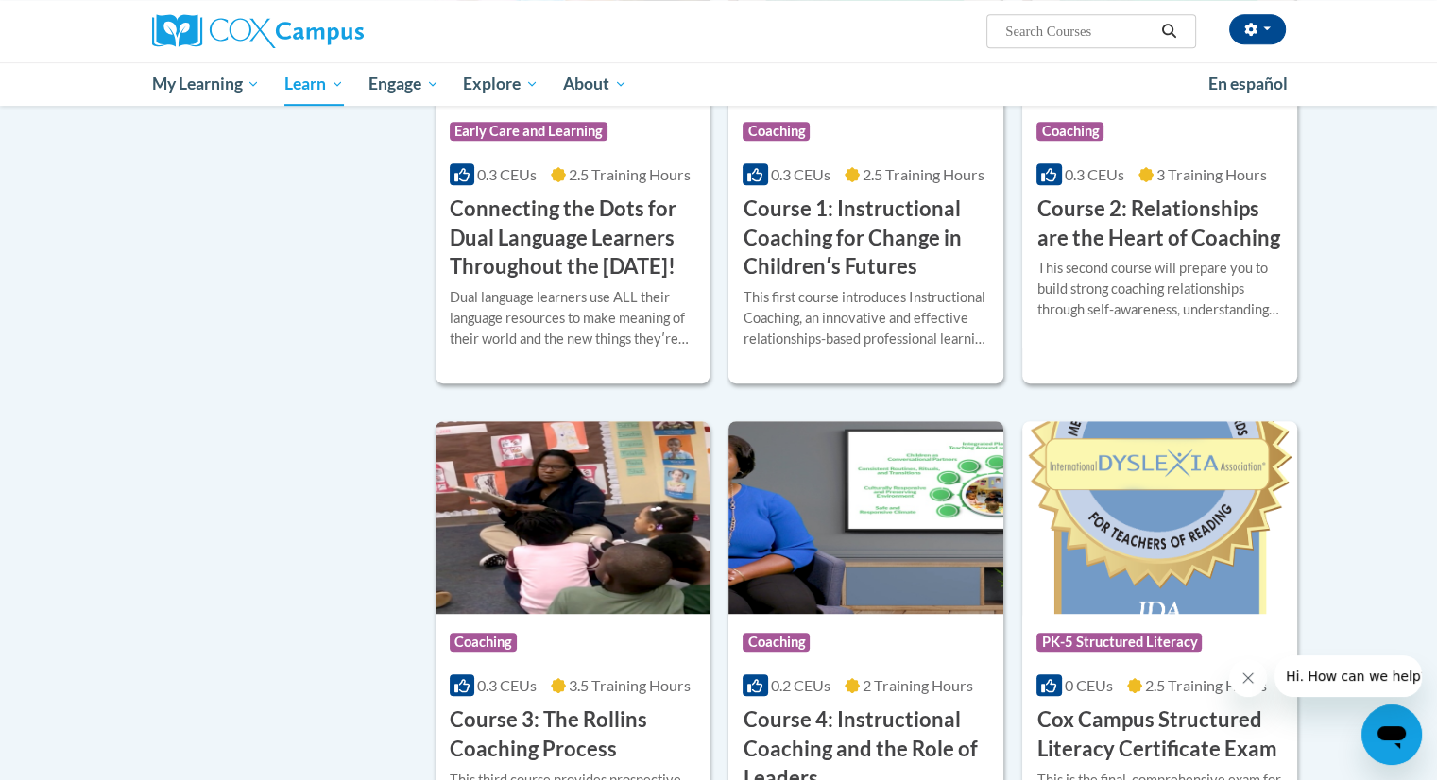
scroll to position [986, 0]
click at [1088, 27] on input "Search..." at bounding box center [1078, 31] width 151 height 23
type input "data driven"
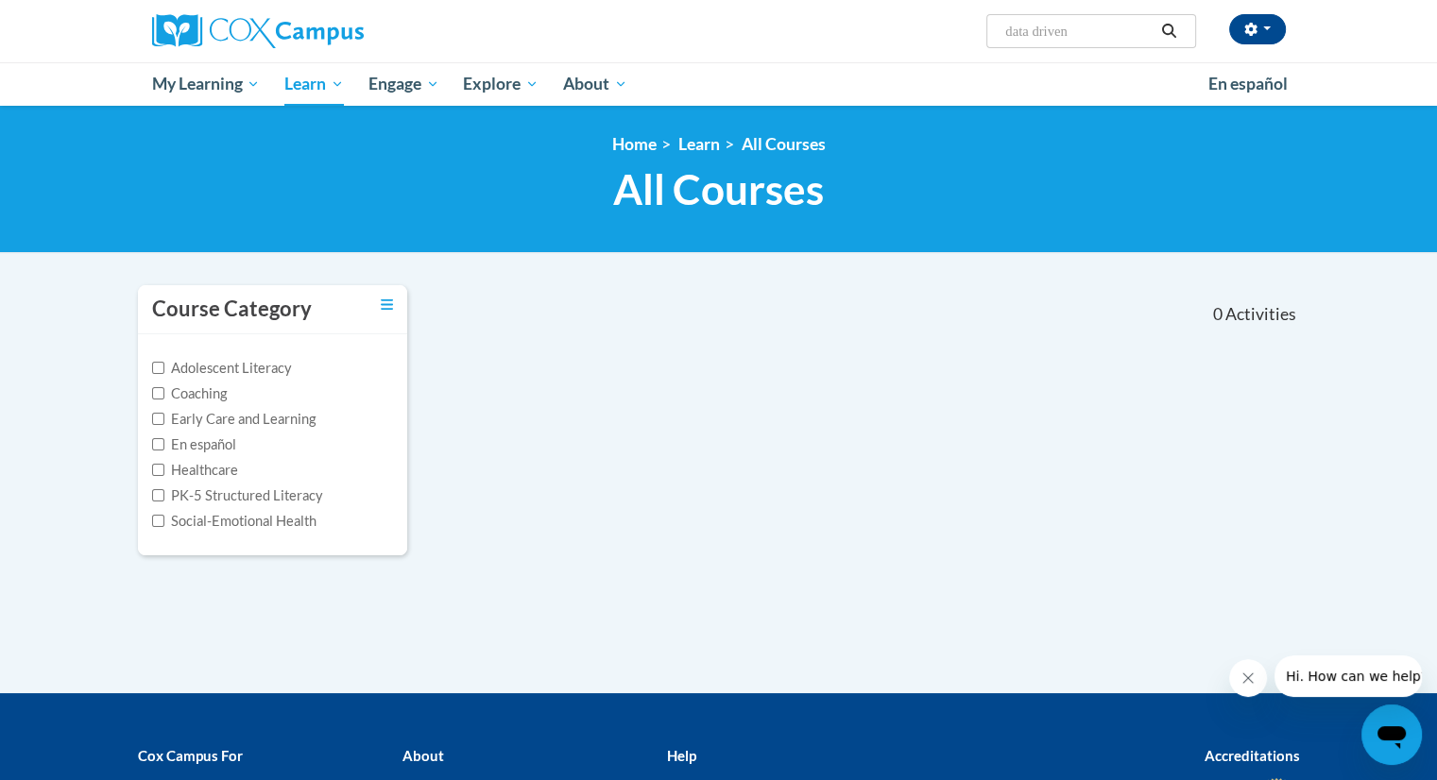
click at [1119, 29] on input "data driven" at bounding box center [1078, 31] width 151 height 23
click at [1104, 24] on input "data driven" at bounding box center [1078, 31] width 151 height 23
type input "d"
paste input "Data Driven Instruction"
type input "Data Driven Instruction"
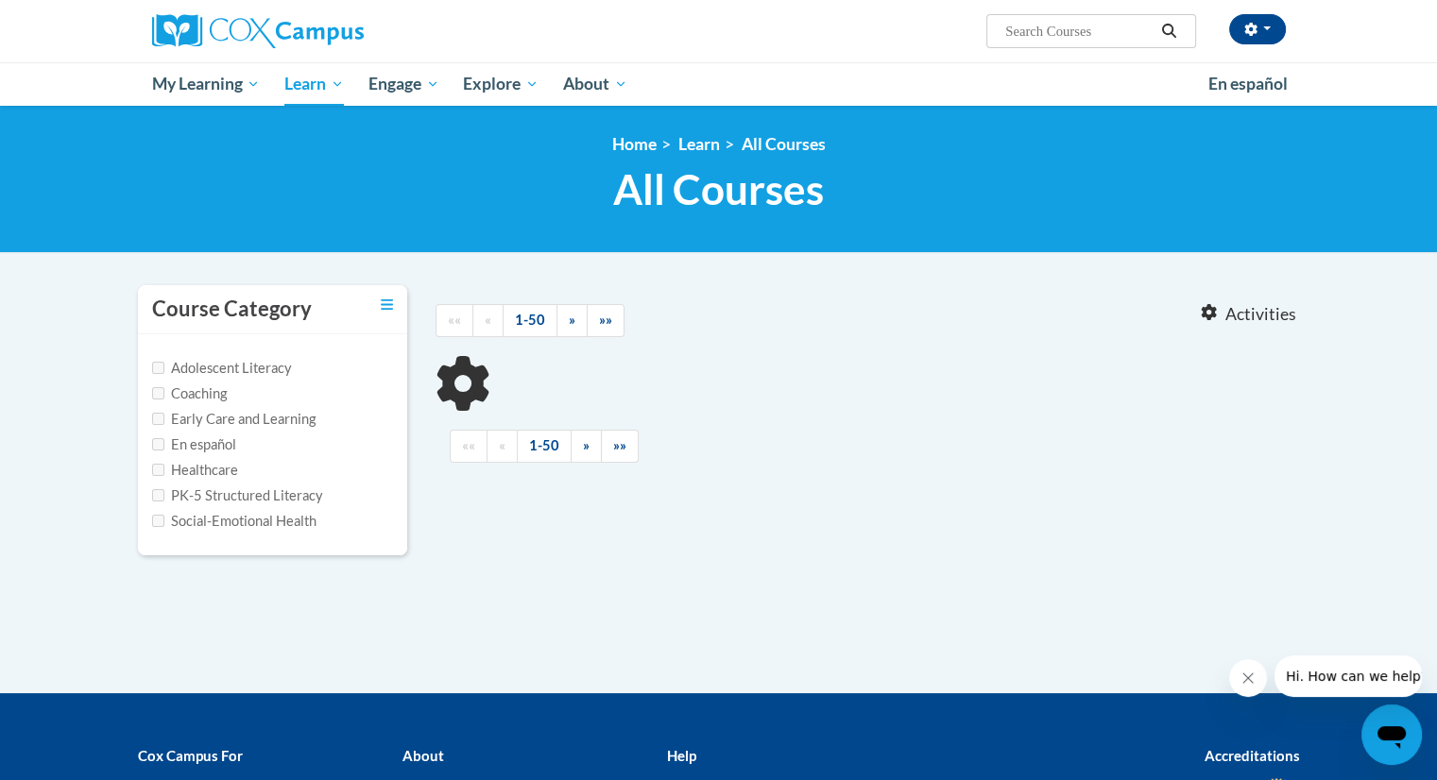
type input "Data Driven Instruction"
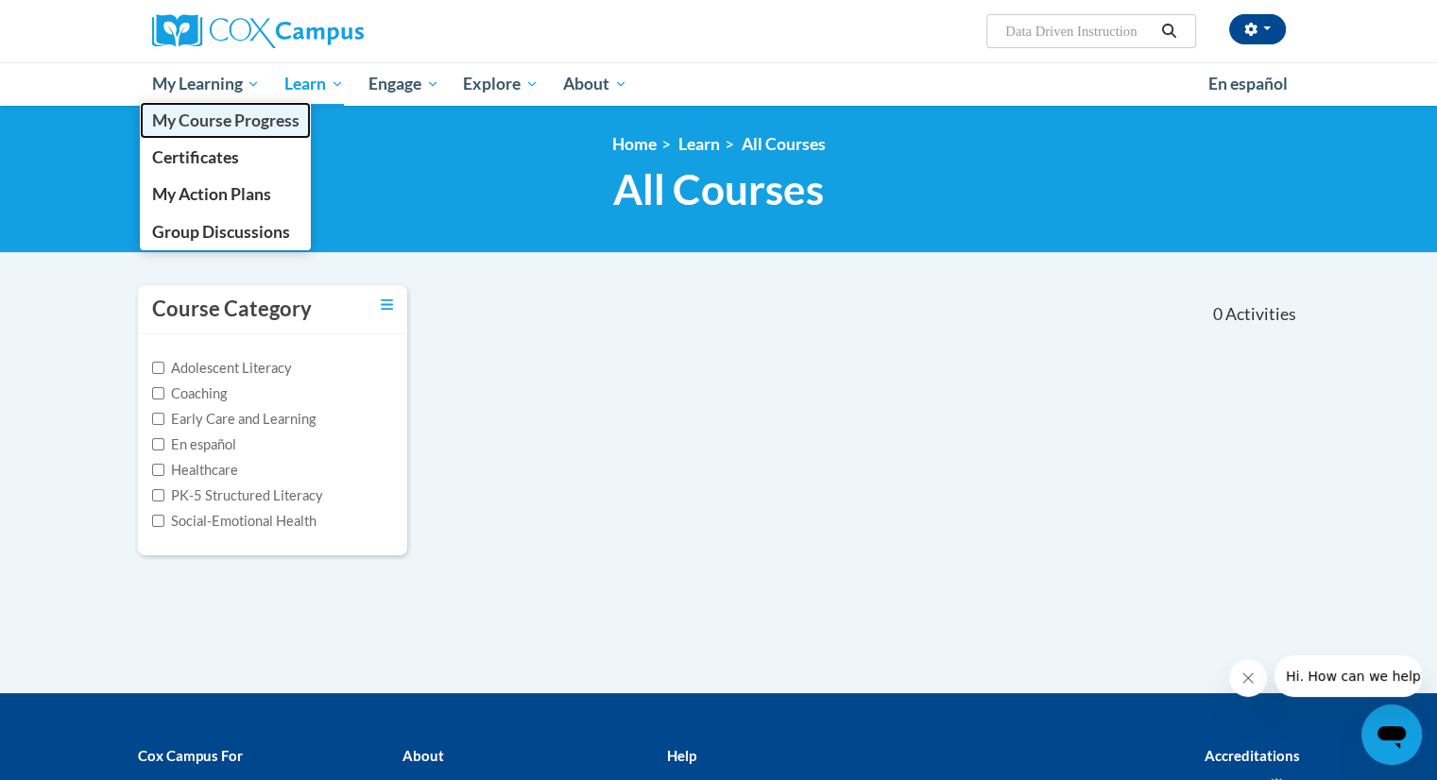
click at [207, 137] on link "My Course Progress" at bounding box center [226, 120] width 172 height 37
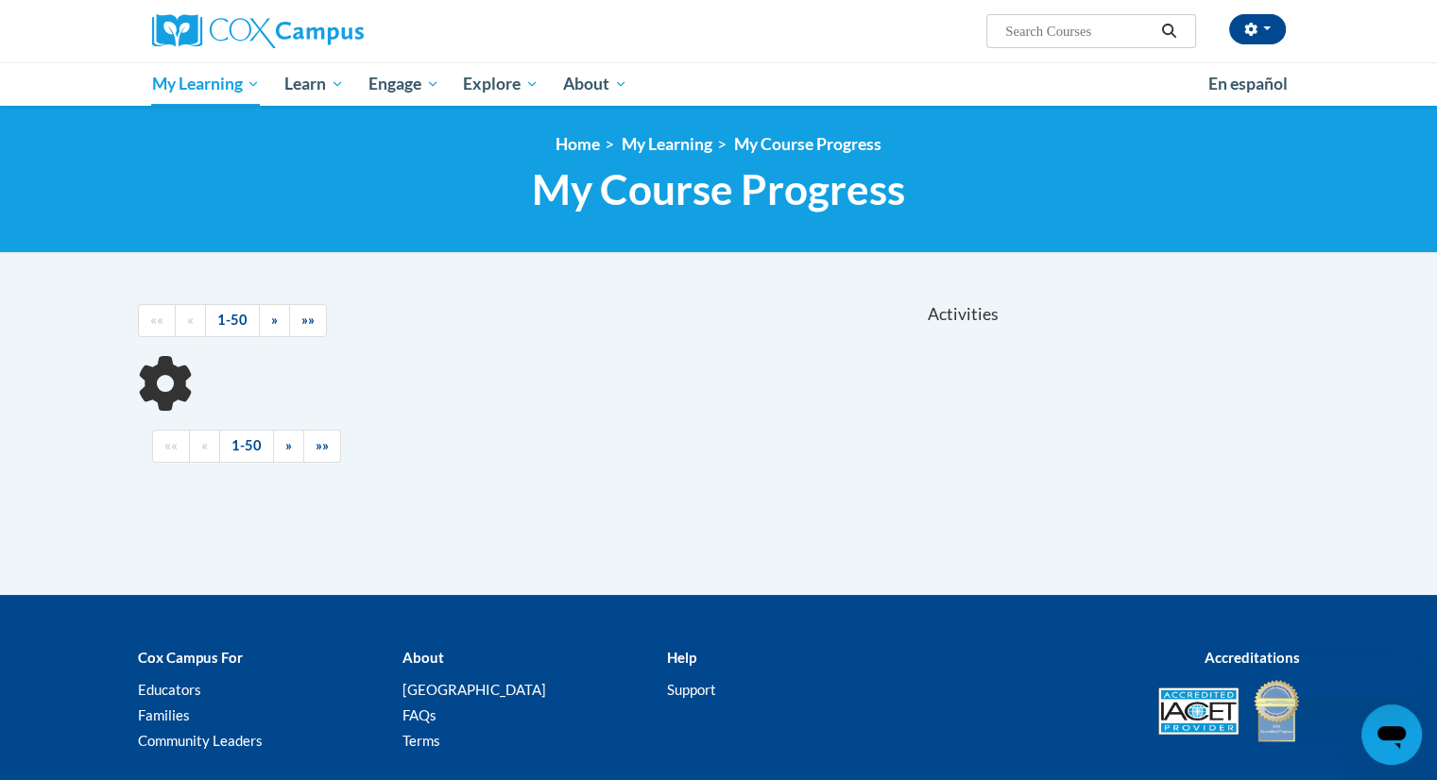
click at [207, 137] on ol "Home My Learning My Course Progress" at bounding box center [719, 144] width 1162 height 21
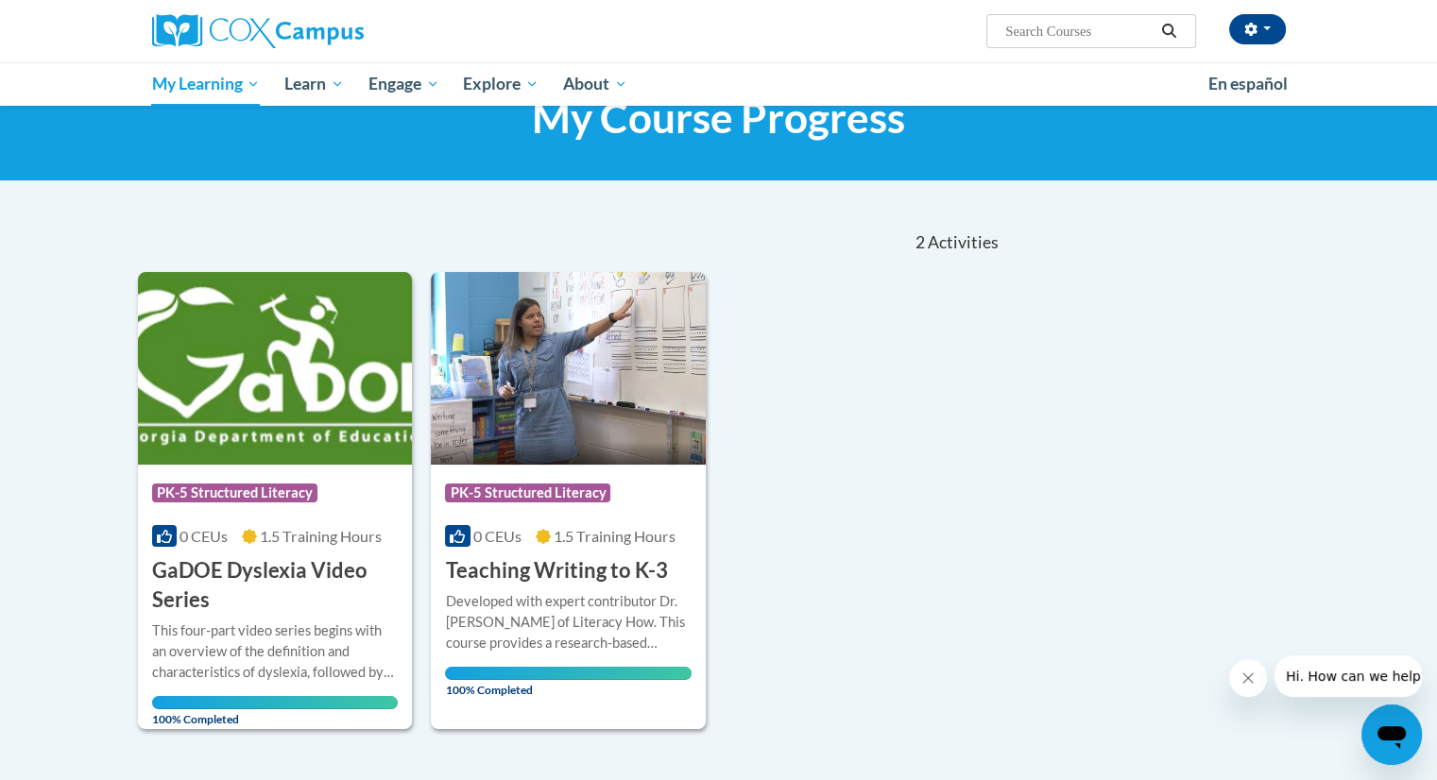
scroll to position [26, 0]
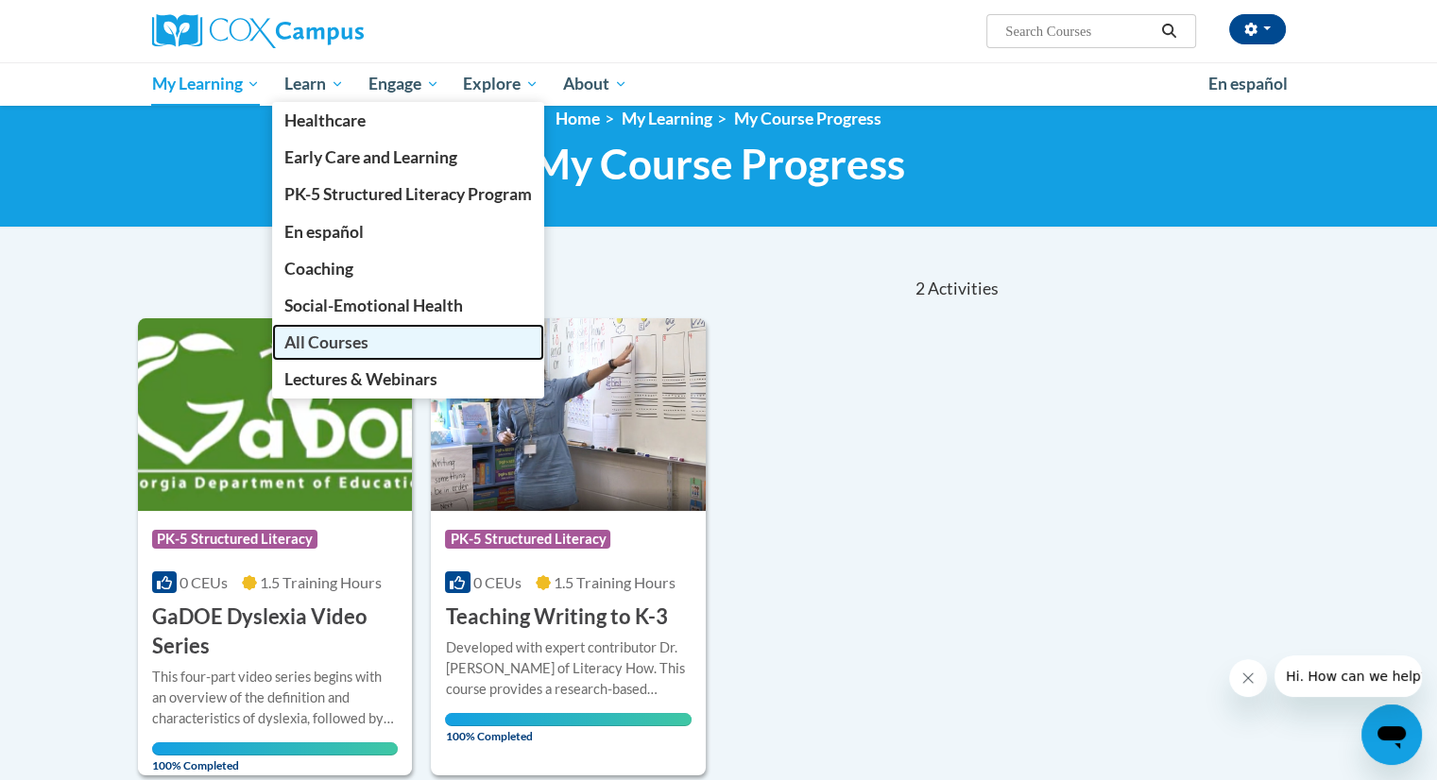
click at [370, 340] on link "All Courses" at bounding box center [408, 342] width 272 height 37
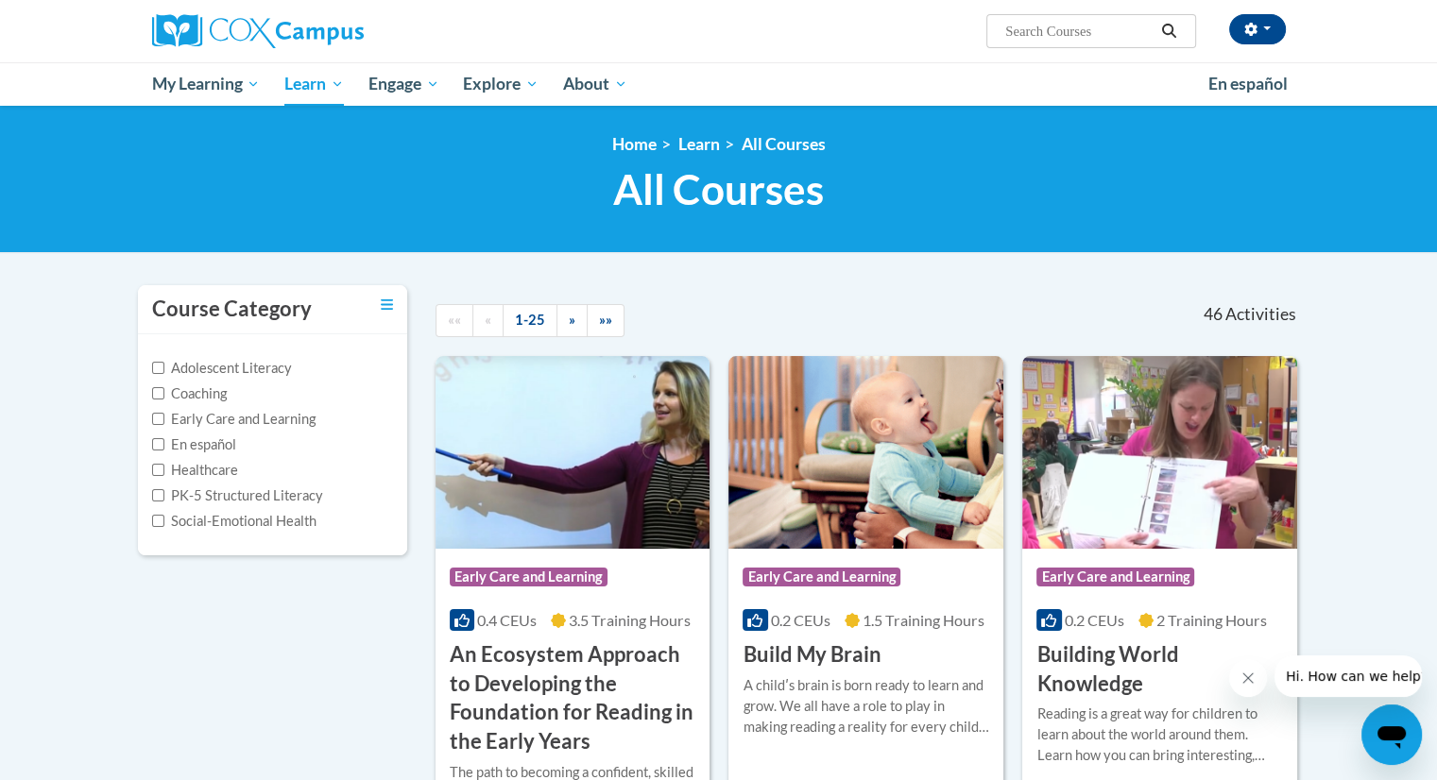
click at [261, 497] on label "PK-5 Structured Literacy" at bounding box center [237, 496] width 171 height 21
click at [164, 497] on input "PK-5 Structured Literacy" at bounding box center [158, 495] width 12 height 12
checkbox input "true"
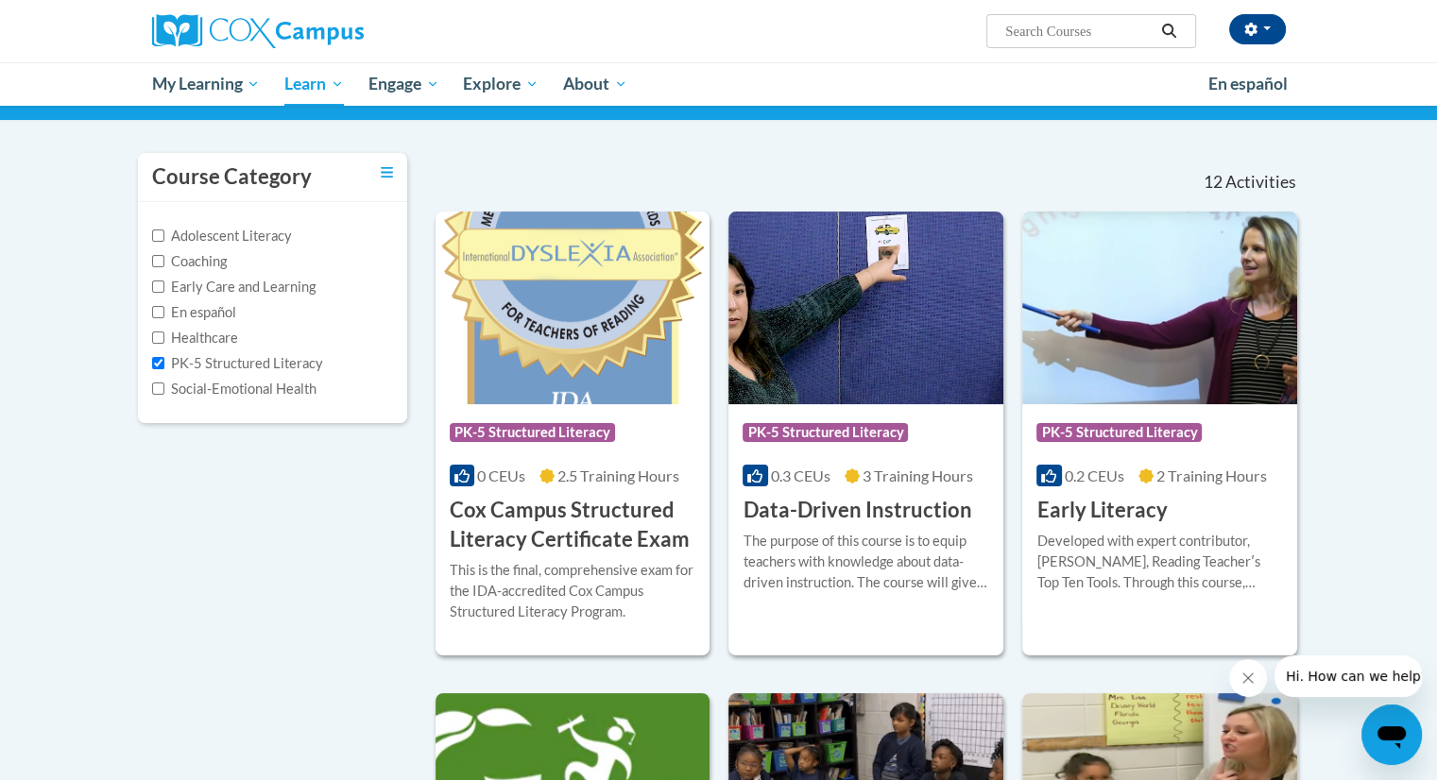
scroll to position [139, 0]
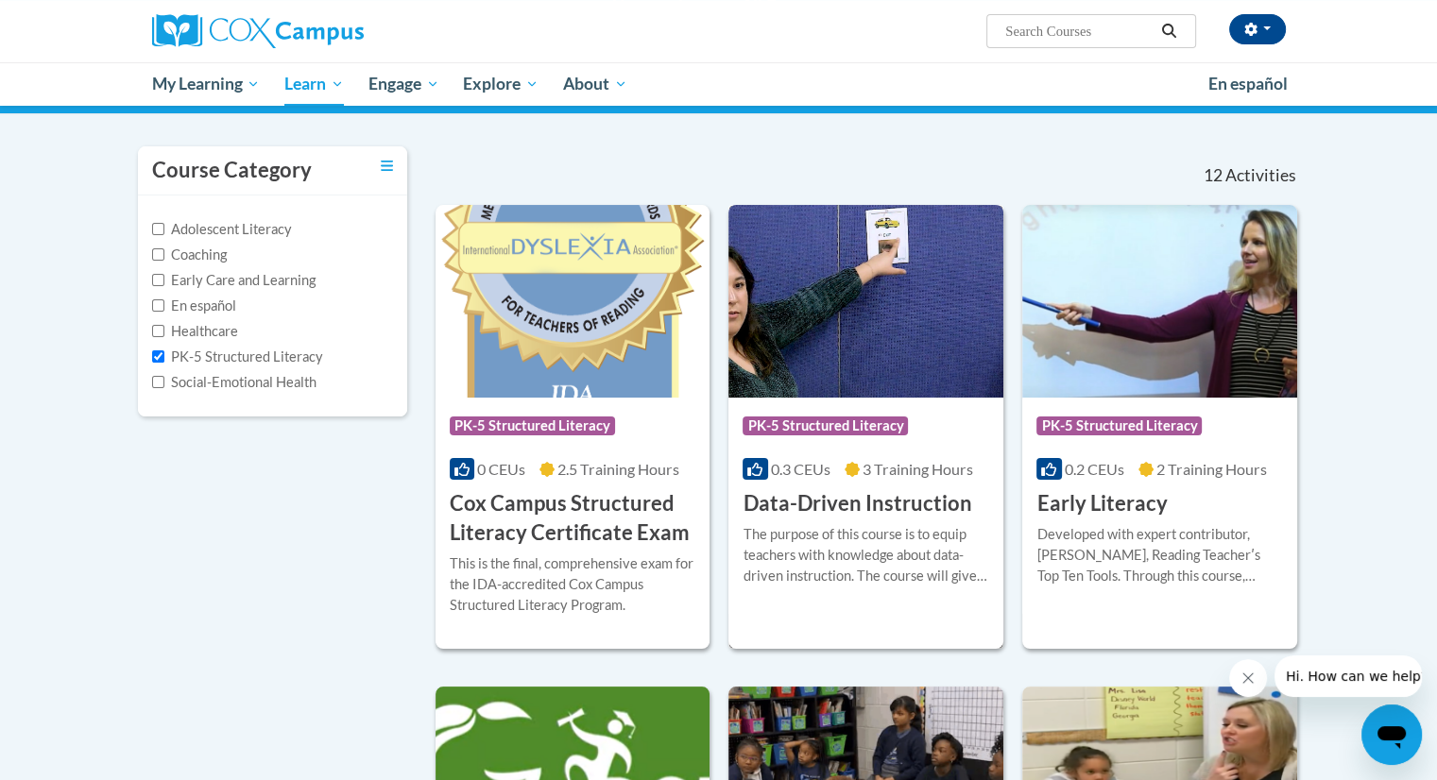
click at [854, 490] on h3 "Data-Driven Instruction" at bounding box center [856, 503] width 229 height 29
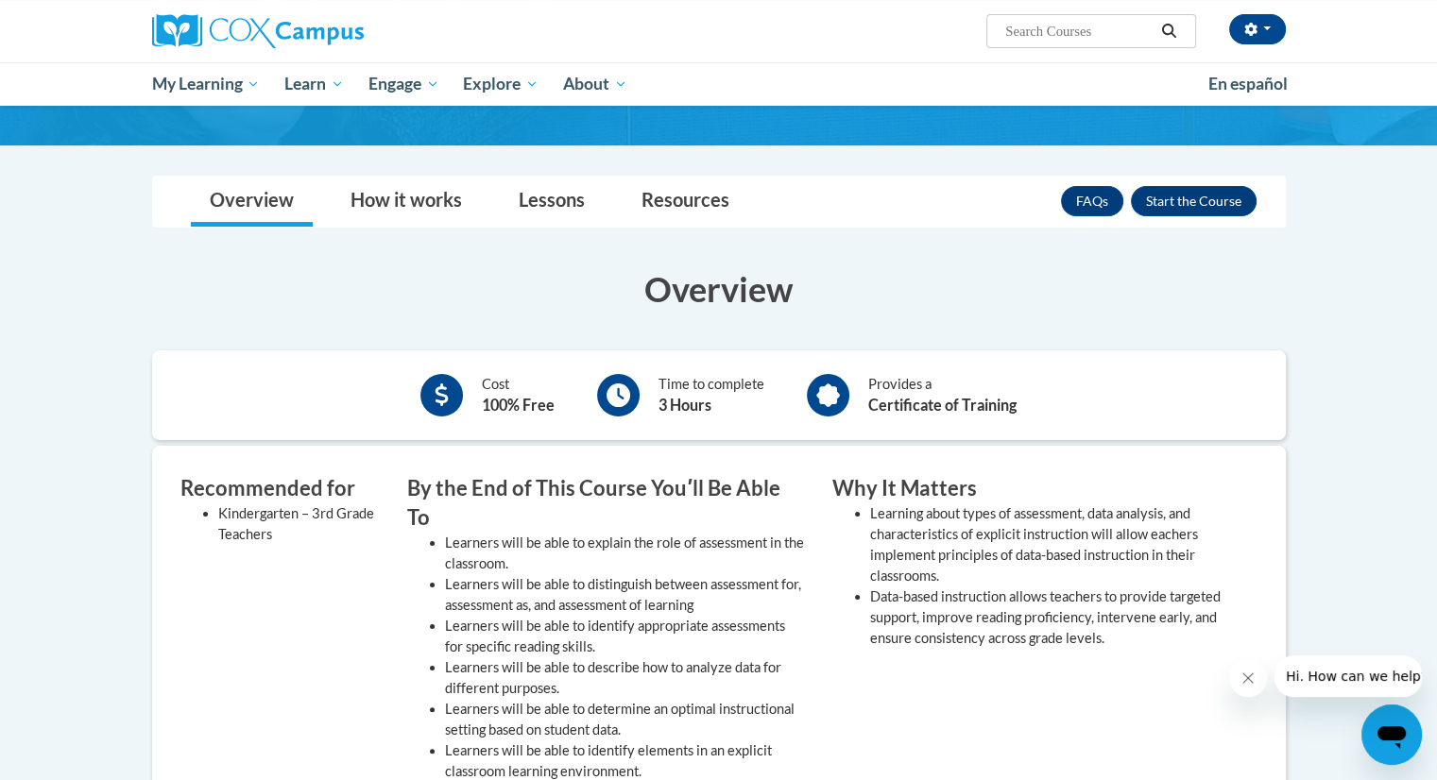
scroll to position [211, 0]
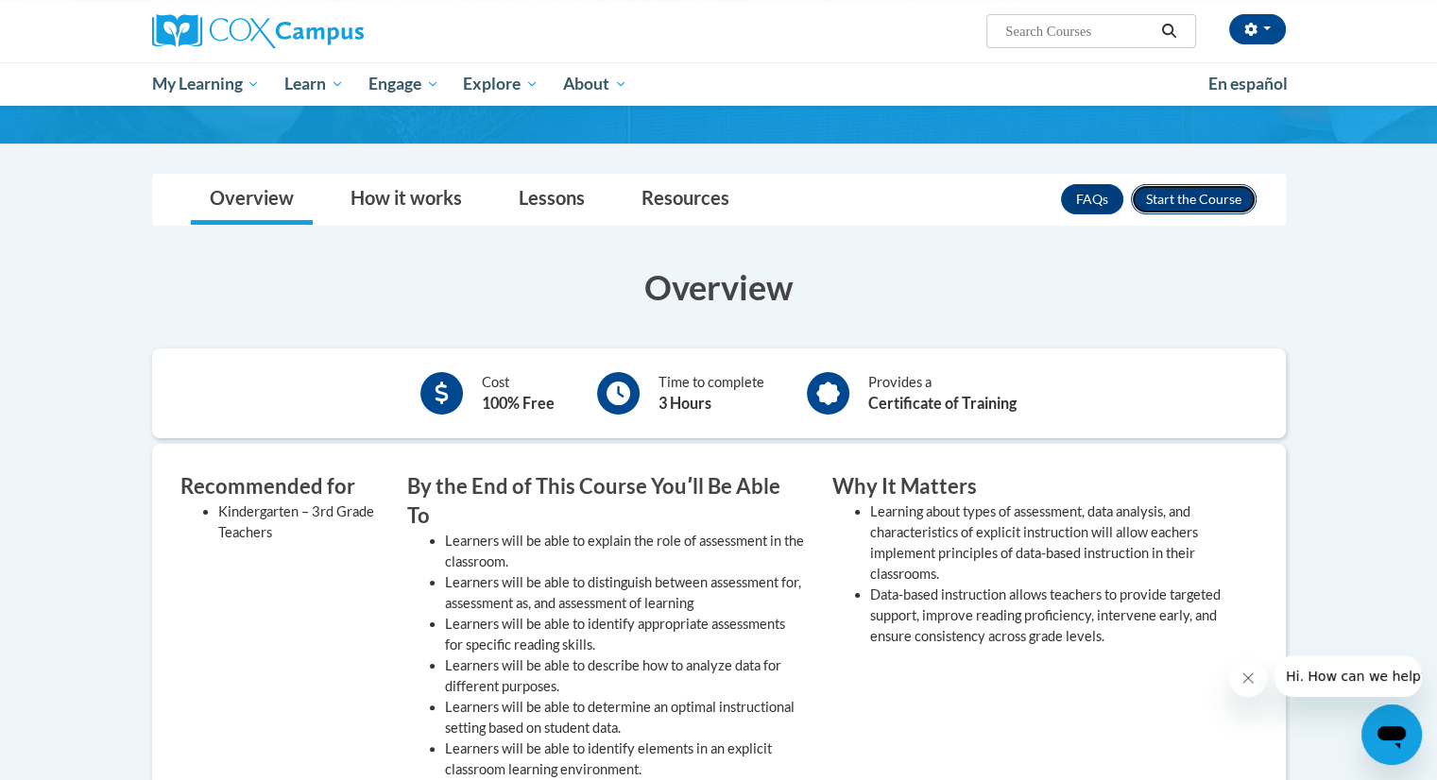
click at [1213, 202] on button "Enroll" at bounding box center [1194, 199] width 126 height 30
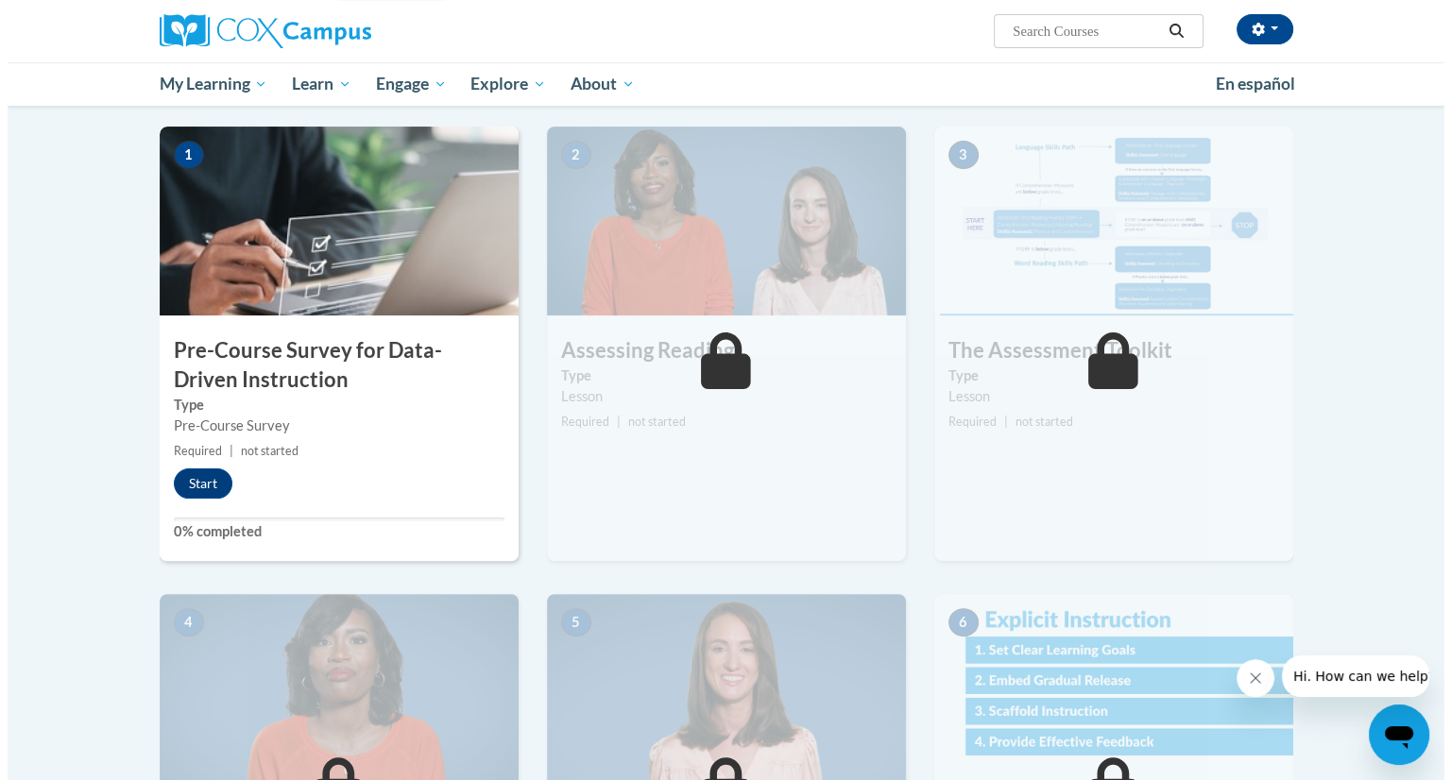
scroll to position [367, 0]
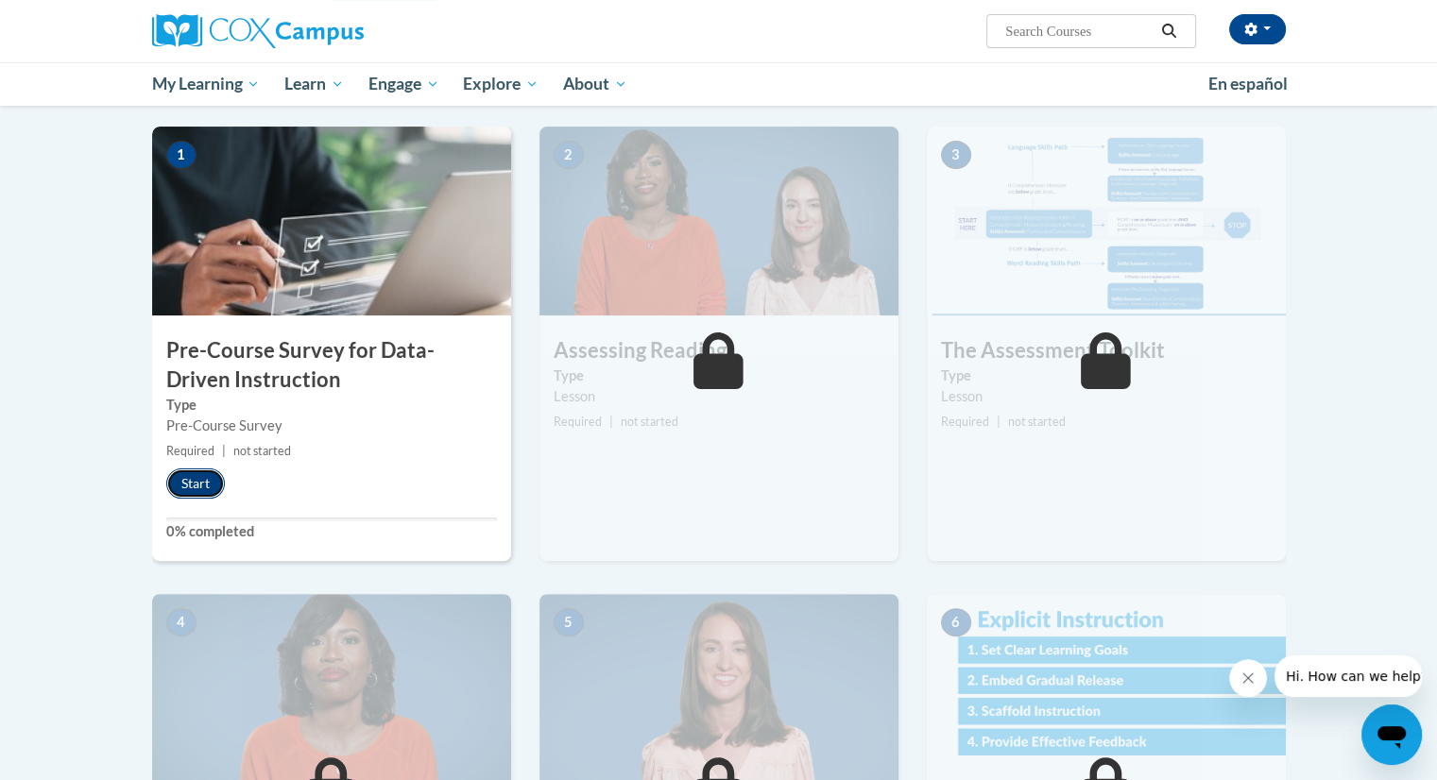
click at [189, 469] on button "Start" at bounding box center [195, 484] width 59 height 30
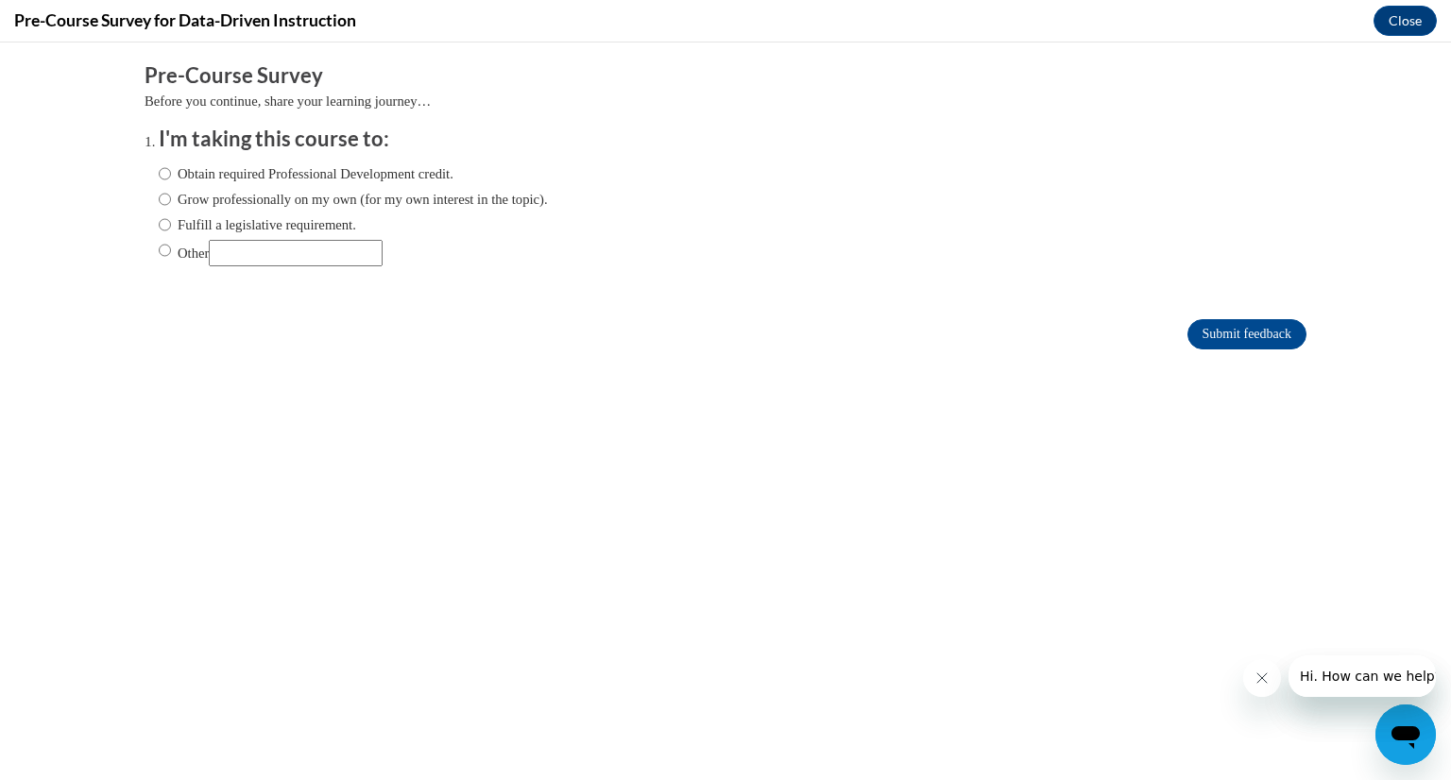
scroll to position [0, 0]
click at [223, 175] on label "Obtain required Professional Development credit." at bounding box center [306, 173] width 295 height 21
click at [171, 175] on input "Obtain required Professional Development credit." at bounding box center [165, 173] width 12 height 21
radio input "true"
click at [1200, 333] on input "Submit feedback" at bounding box center [1246, 334] width 119 height 30
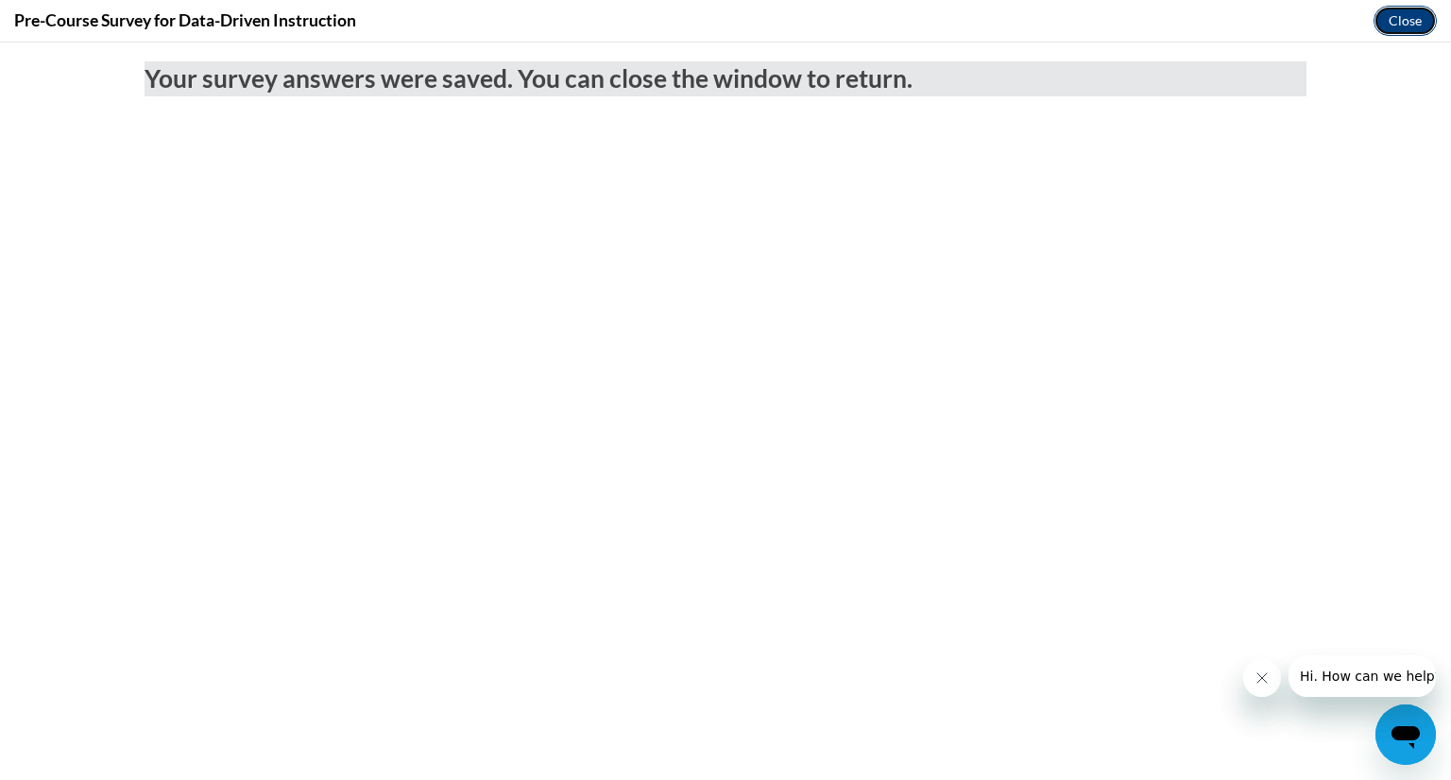
click at [1404, 16] on button "Close" at bounding box center [1404, 21] width 63 height 30
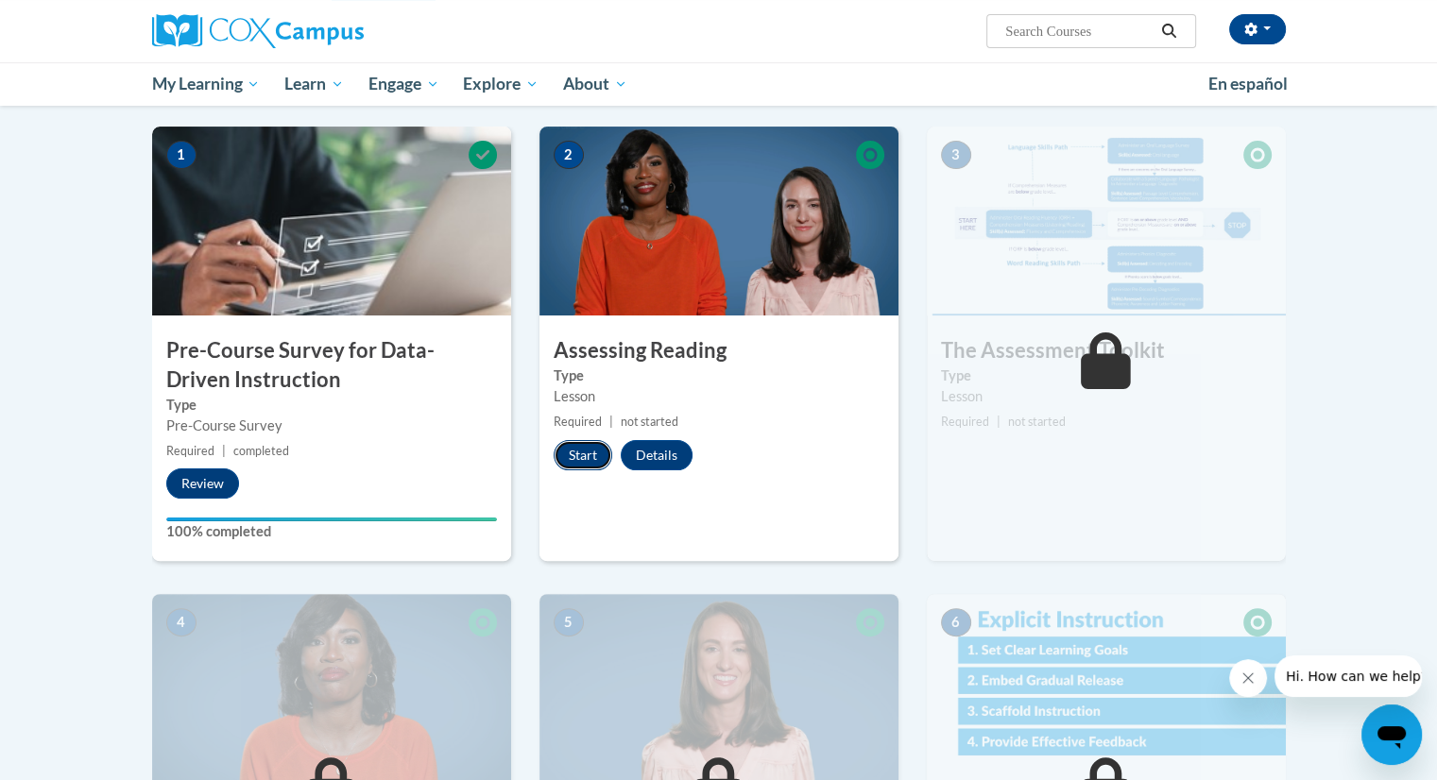
click at [582, 454] on button "Start" at bounding box center [583, 455] width 59 height 30
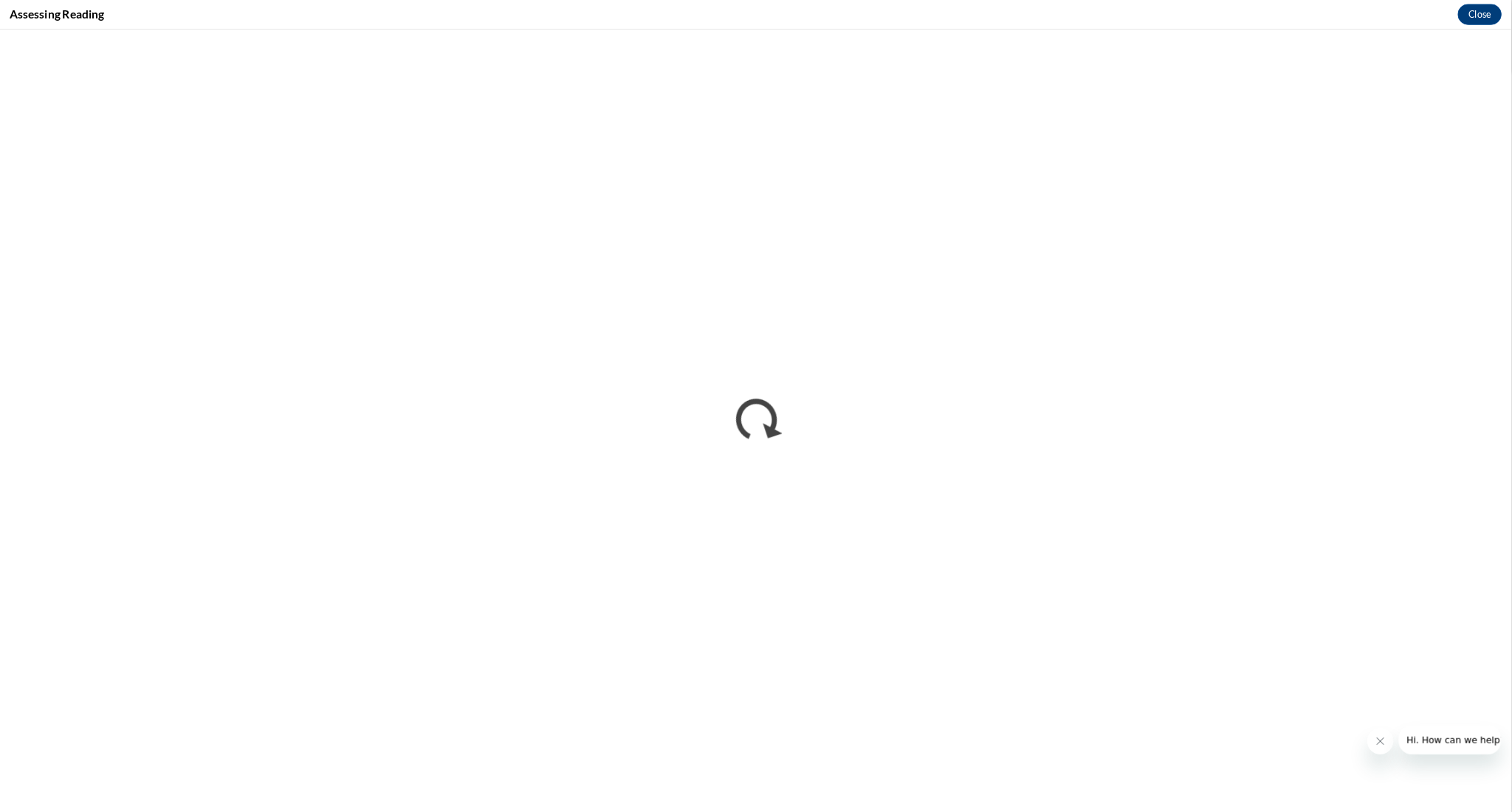
scroll to position [287, 0]
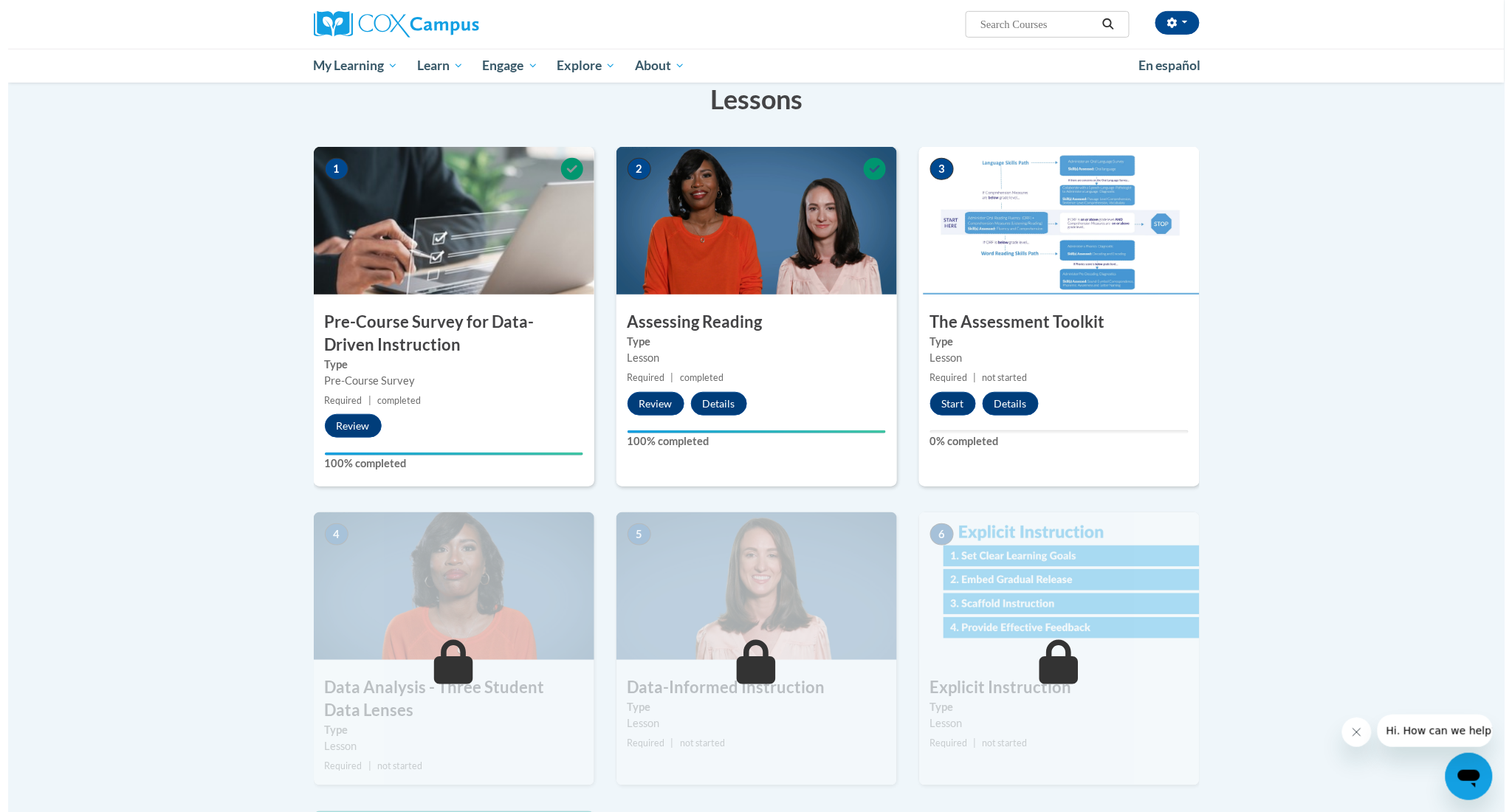
scroll to position [225, 0]
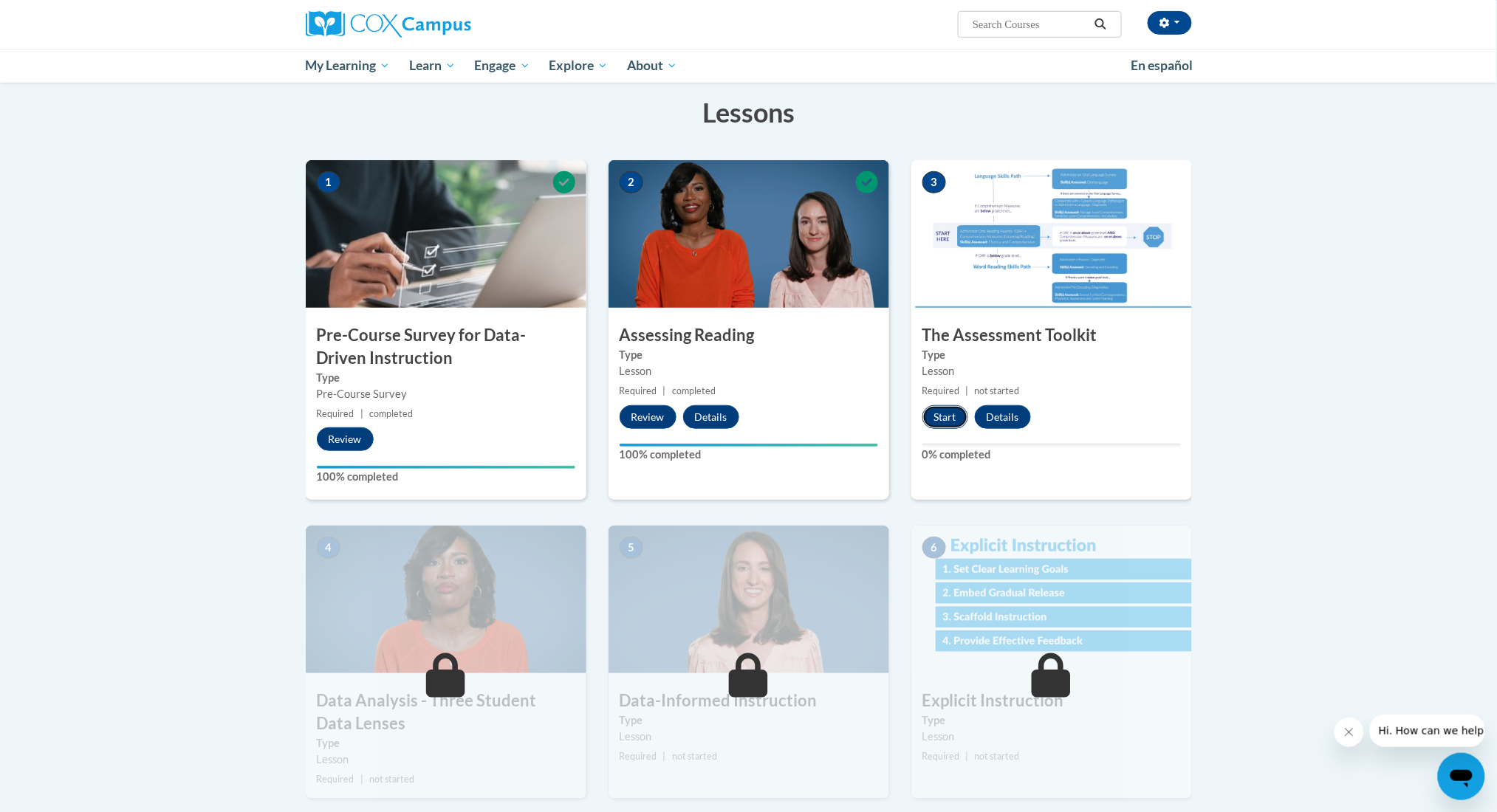
click at [945, 420] on button "Start" at bounding box center [945, 417] width 46 height 23
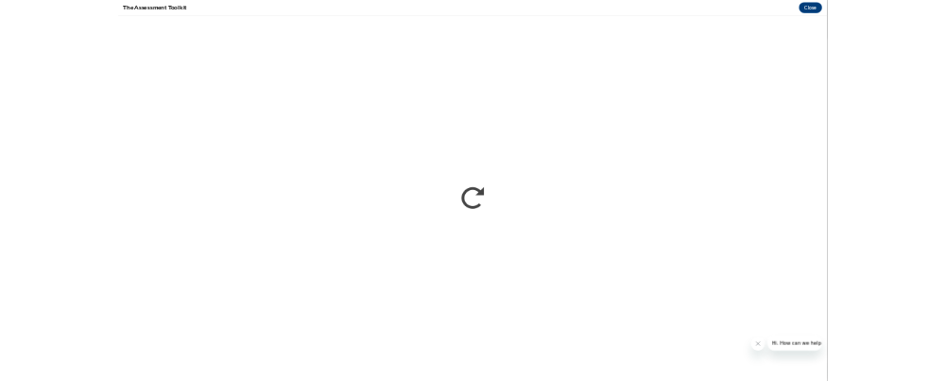
scroll to position [0, 0]
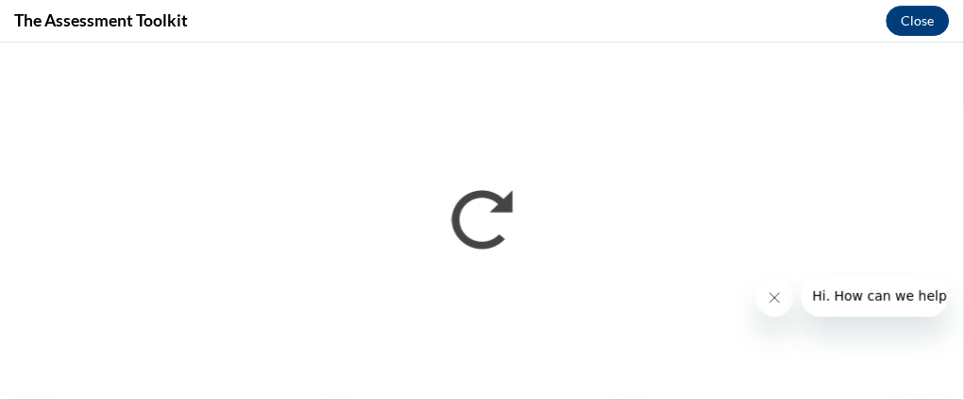
click at [777, 298] on icon "Close message from company" at bounding box center [774, 296] width 15 height 15
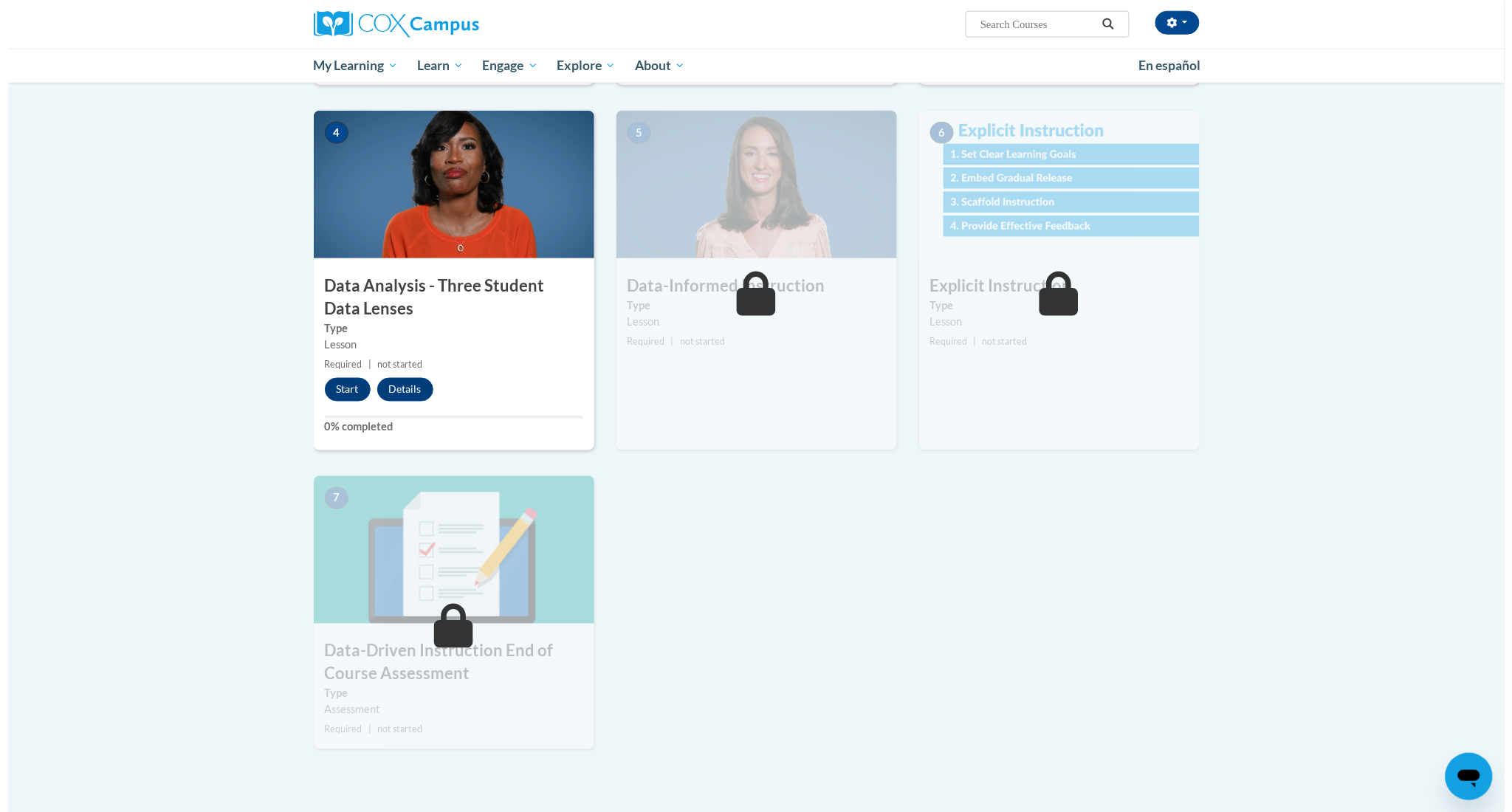
scroll to position [642, 0]
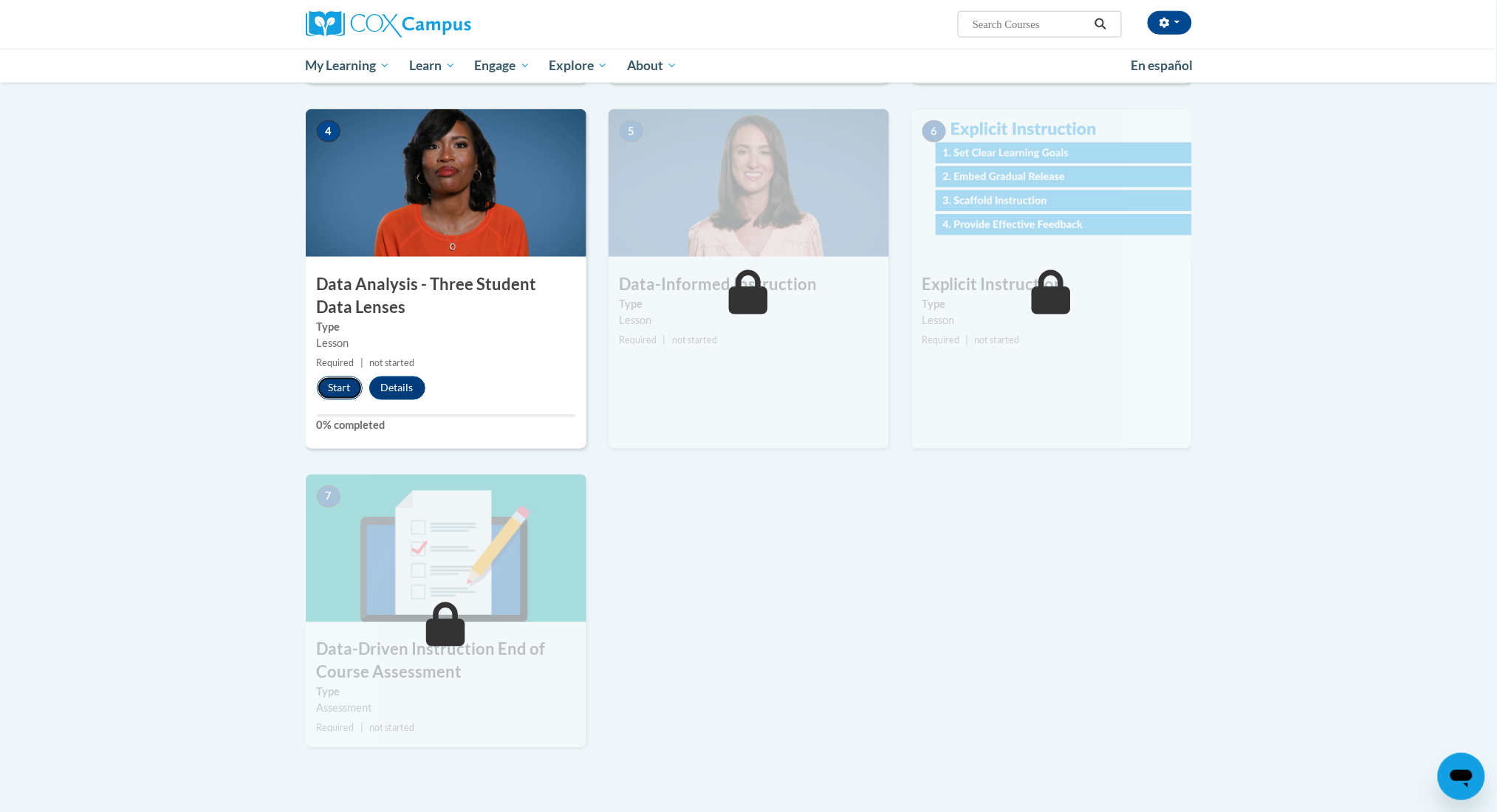
click at [336, 297] on button "Start" at bounding box center [339, 388] width 46 height 23
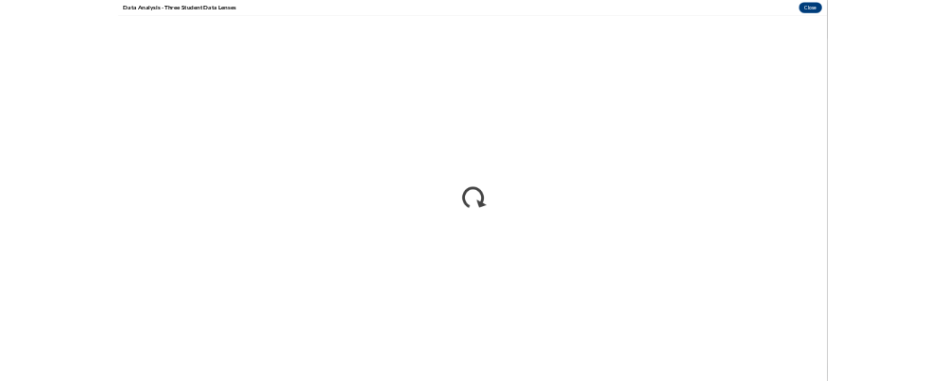
scroll to position [0, 0]
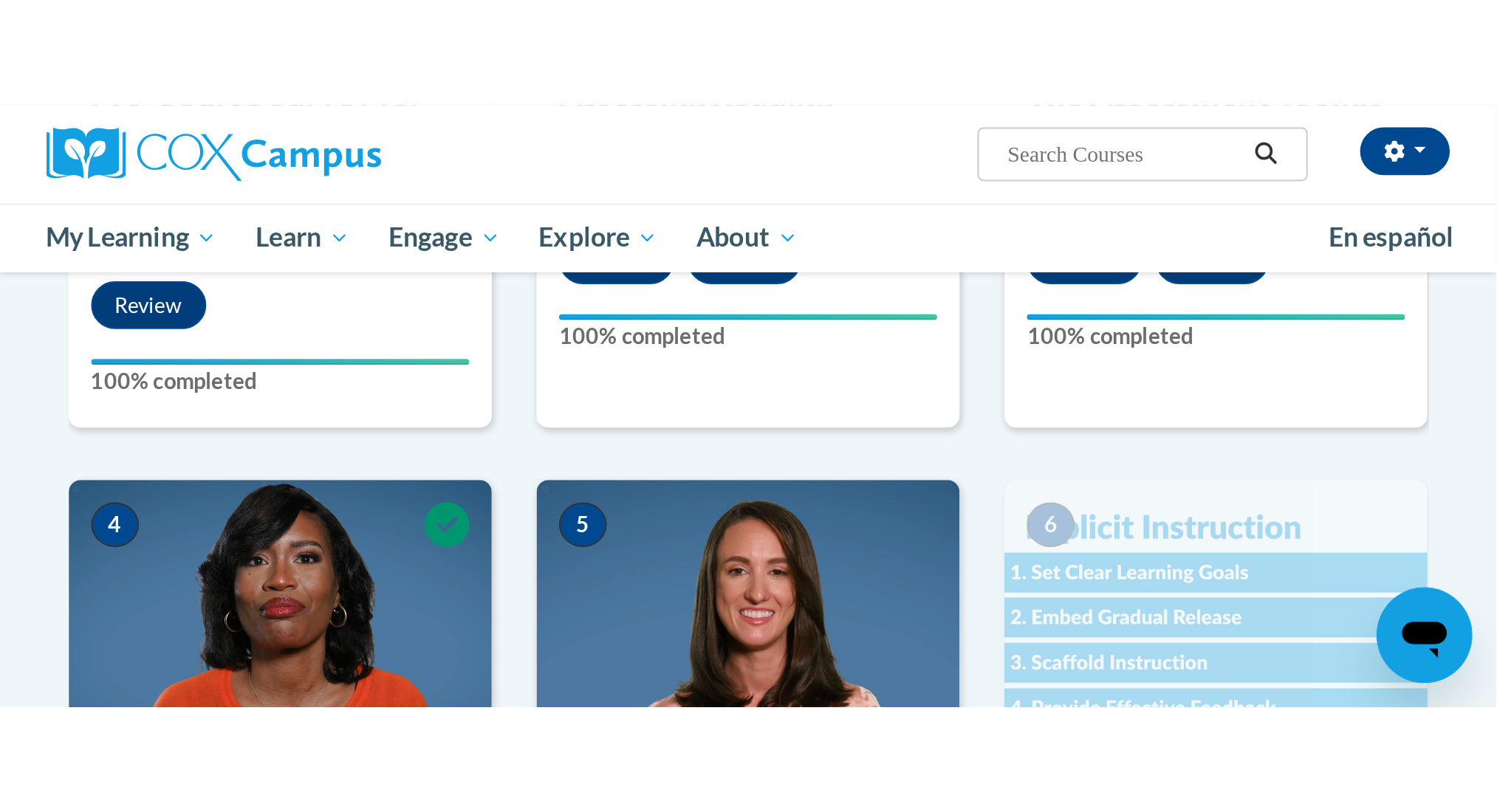
scroll to position [567, 0]
